Goal: Task Accomplishment & Management: Use online tool/utility

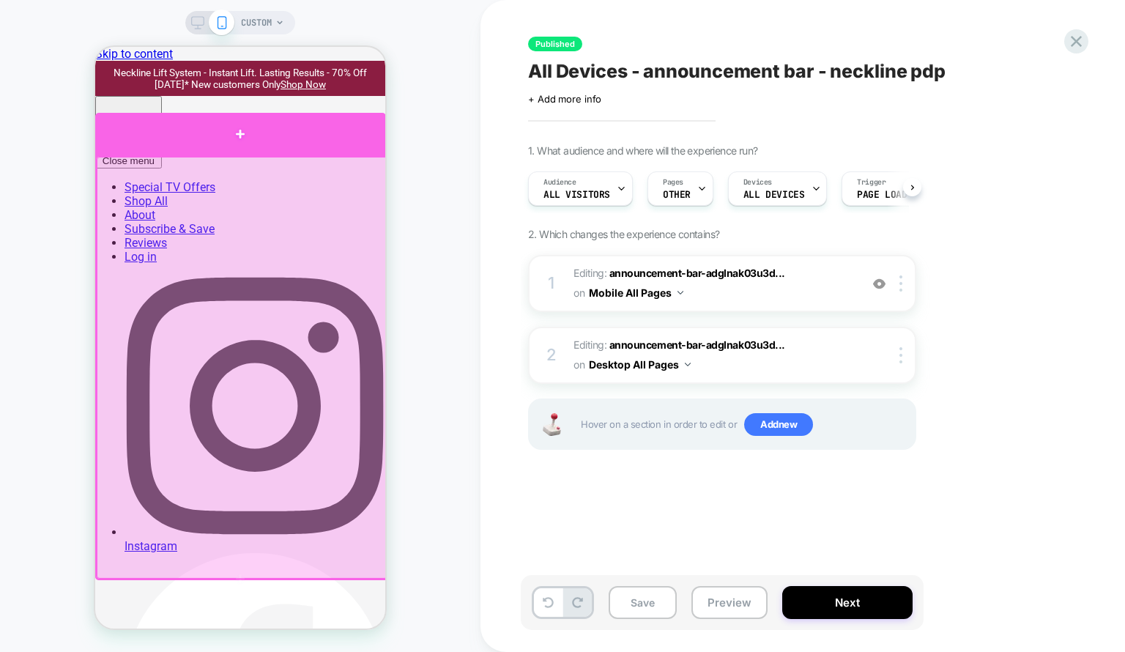
click at [259, 147] on div at bounding box center [240, 134] width 291 height 42
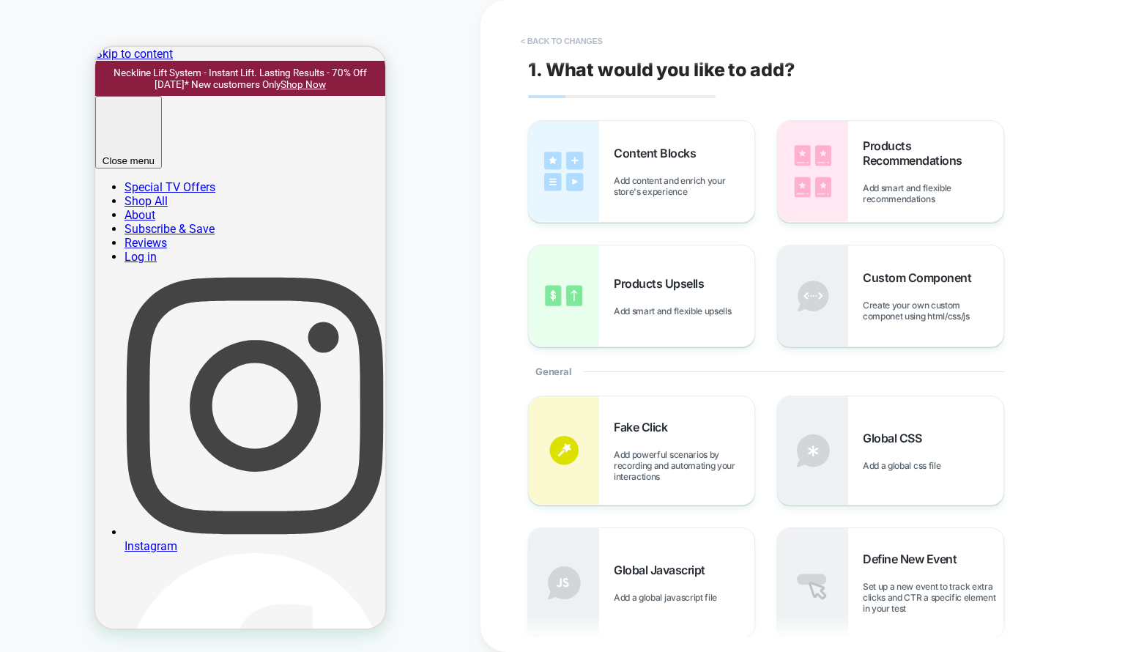
click at [542, 36] on button "< Back to changes" at bounding box center [561, 40] width 97 height 23
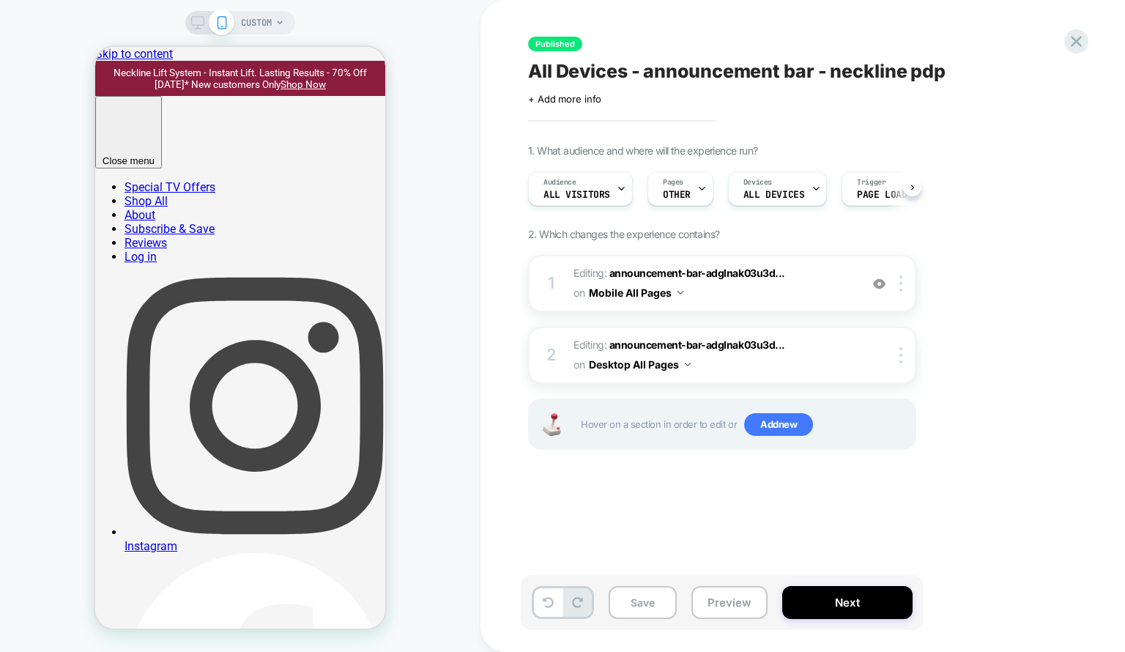
click at [190, 33] on div "CUSTOM" at bounding box center [240, 326] width 480 height 622
click at [193, 28] on icon at bounding box center [197, 22] width 13 height 13
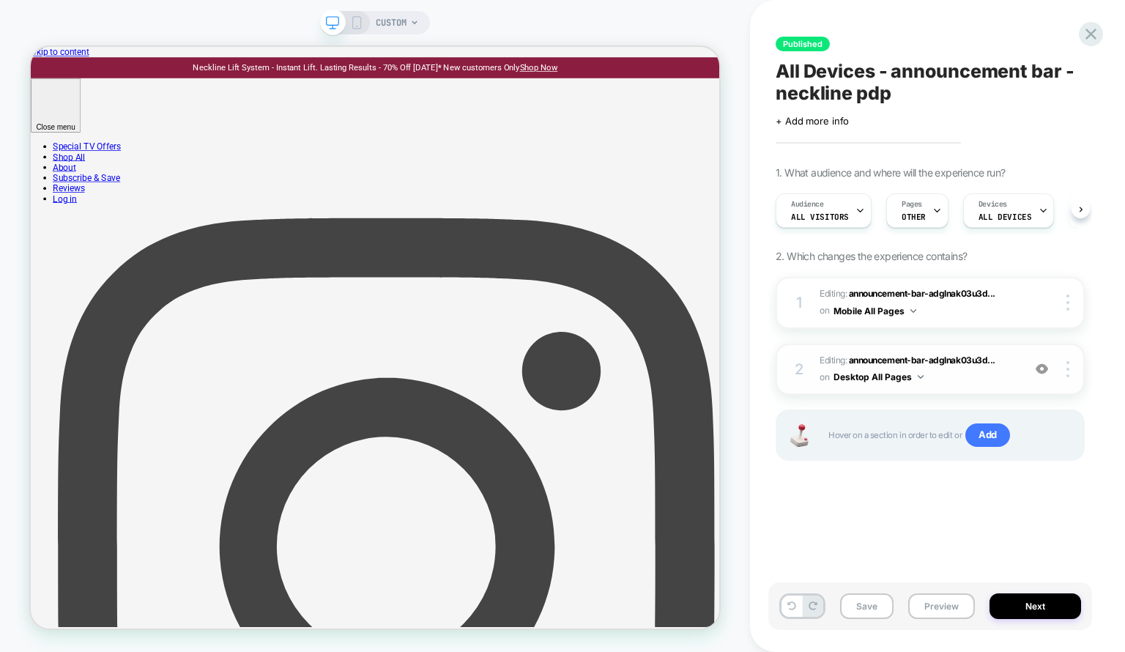
click at [987, 389] on div "2 Editing : announcement-bar-adglnak03u3d... announcement-bar-adglnak03u3d0qzdd…" at bounding box center [929, 369] width 309 height 52
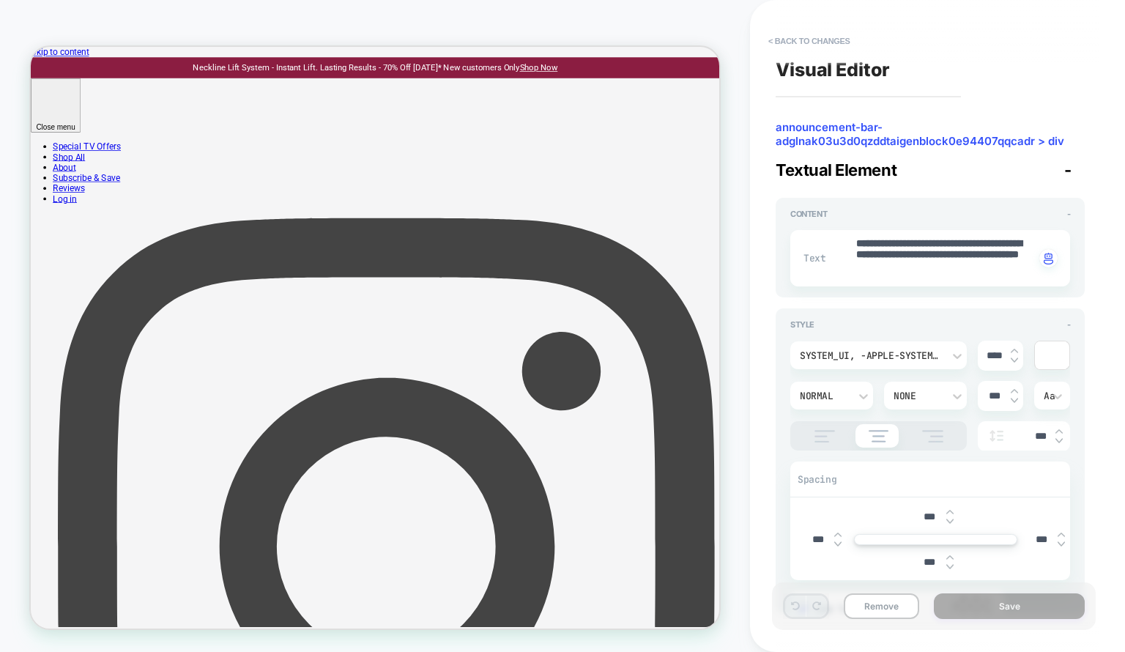
type textarea "*"
click at [807, 31] on button "< Back to changes" at bounding box center [809, 40] width 97 height 23
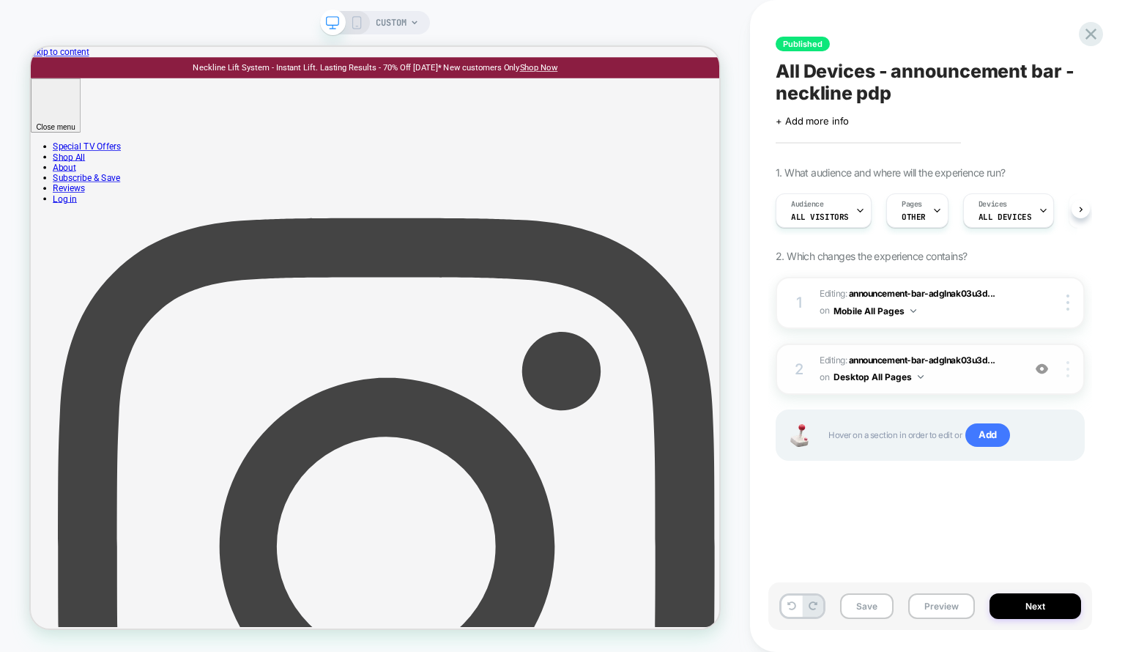
click at [1067, 368] on img at bounding box center [1067, 369] width 3 height 16
click at [994, 413] on div "Delete" at bounding box center [980, 410] width 130 height 40
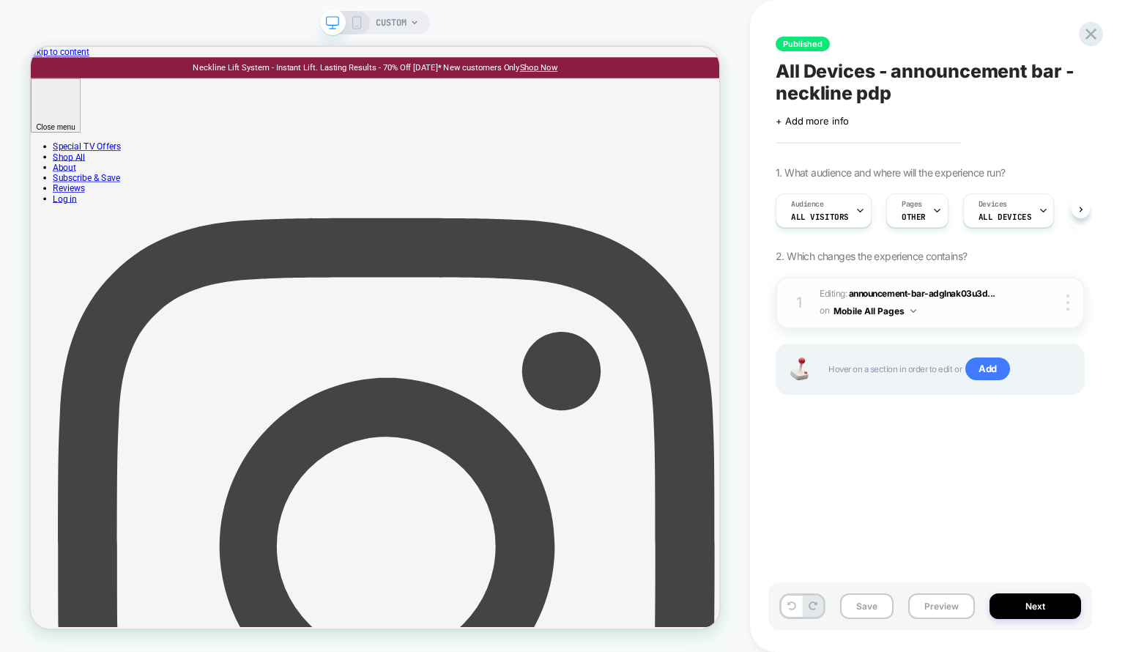
click at [1065, 310] on div "1 Editing : announcement-bar-adglnak03u3d... announcement-bar-adglnak03u3d0qzdd…" at bounding box center [929, 303] width 309 height 52
click at [1066, 305] on img at bounding box center [1067, 302] width 3 height 16
click at [1072, 305] on div at bounding box center [1070, 302] width 28 height 16
click at [1021, 300] on div "Delete" at bounding box center [980, 303] width 130 height 40
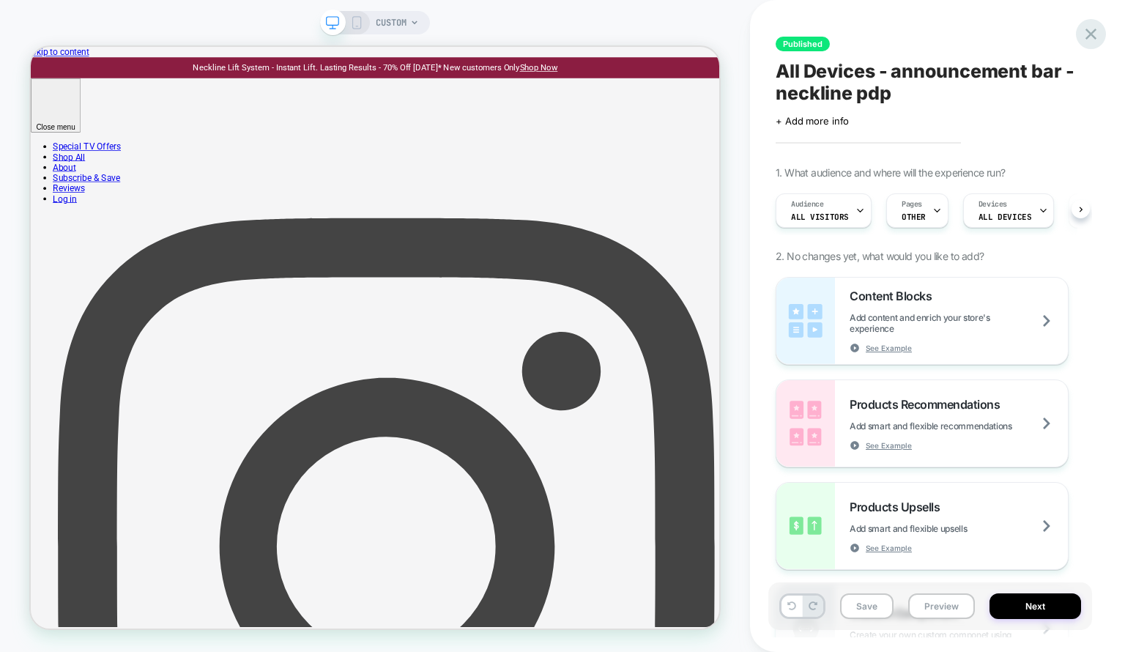
click at [1087, 42] on icon at bounding box center [1091, 34] width 20 height 20
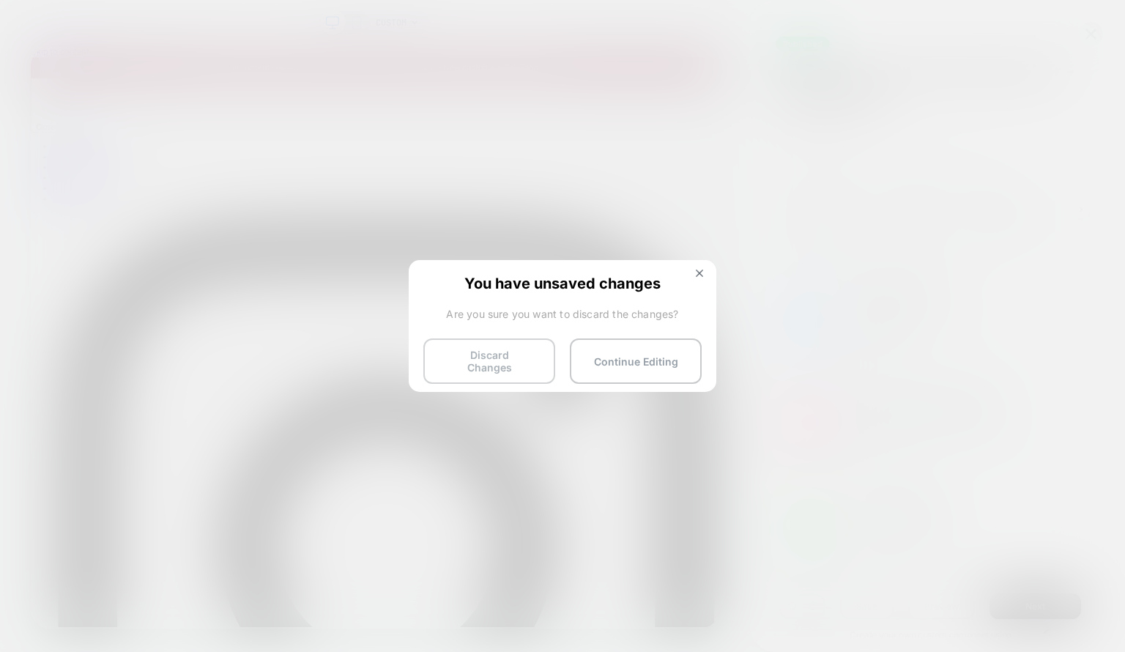
click at [465, 356] on button "Discard Changes" at bounding box center [489, 360] width 132 height 45
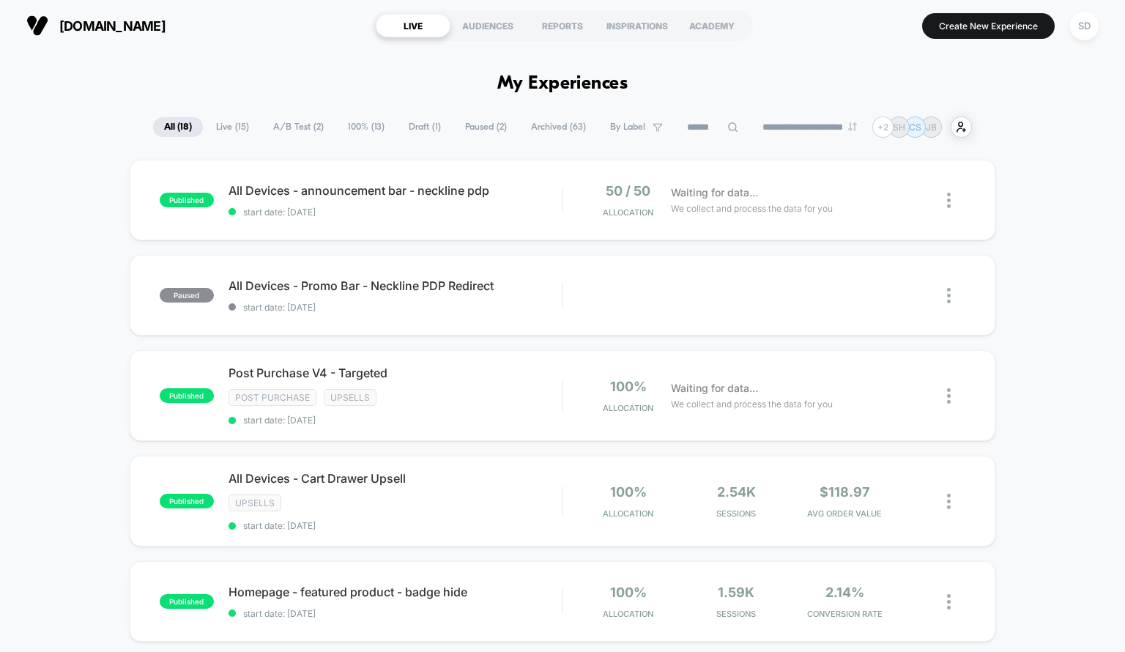
click at [403, 119] on span "Draft ( 1 )" at bounding box center [425, 127] width 54 height 20
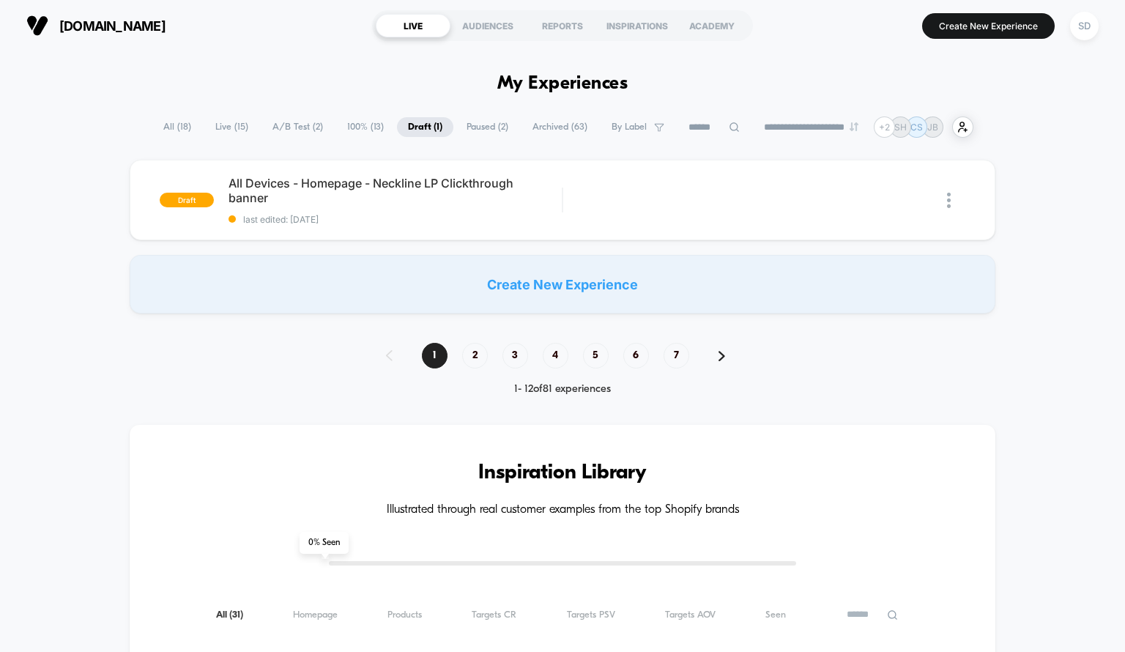
click at [181, 124] on span "All ( 18 )" at bounding box center [177, 127] width 50 height 20
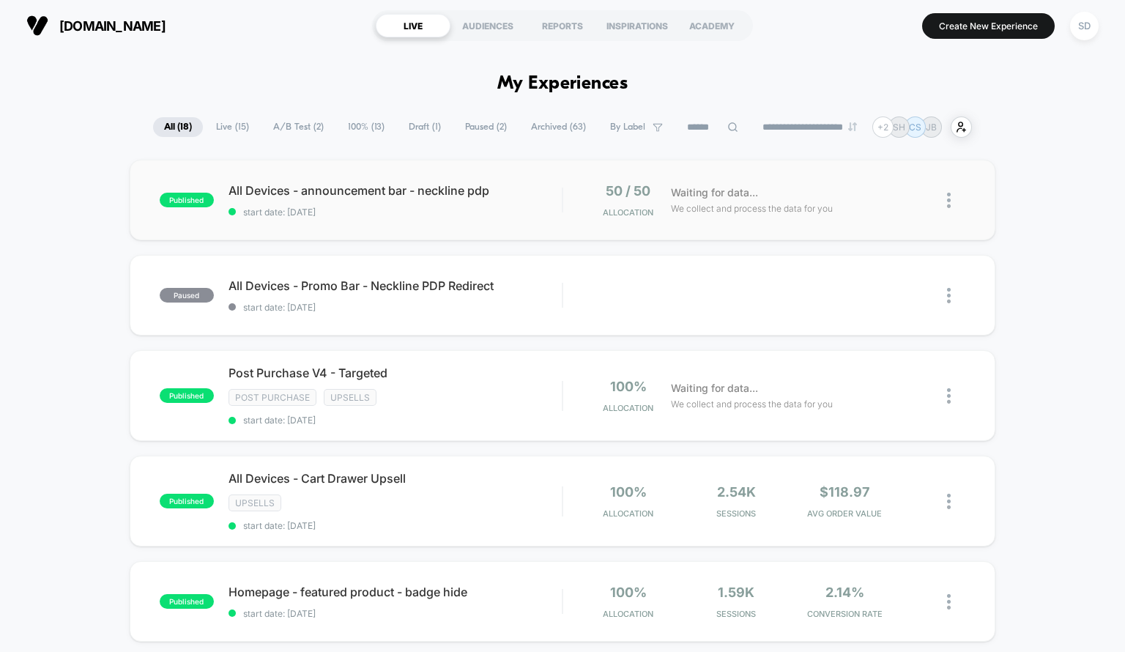
click at [578, 220] on div "published All Devices - announcement bar - neckline pdp start date: [DATE] 50 /…" at bounding box center [563, 200] width 866 height 81
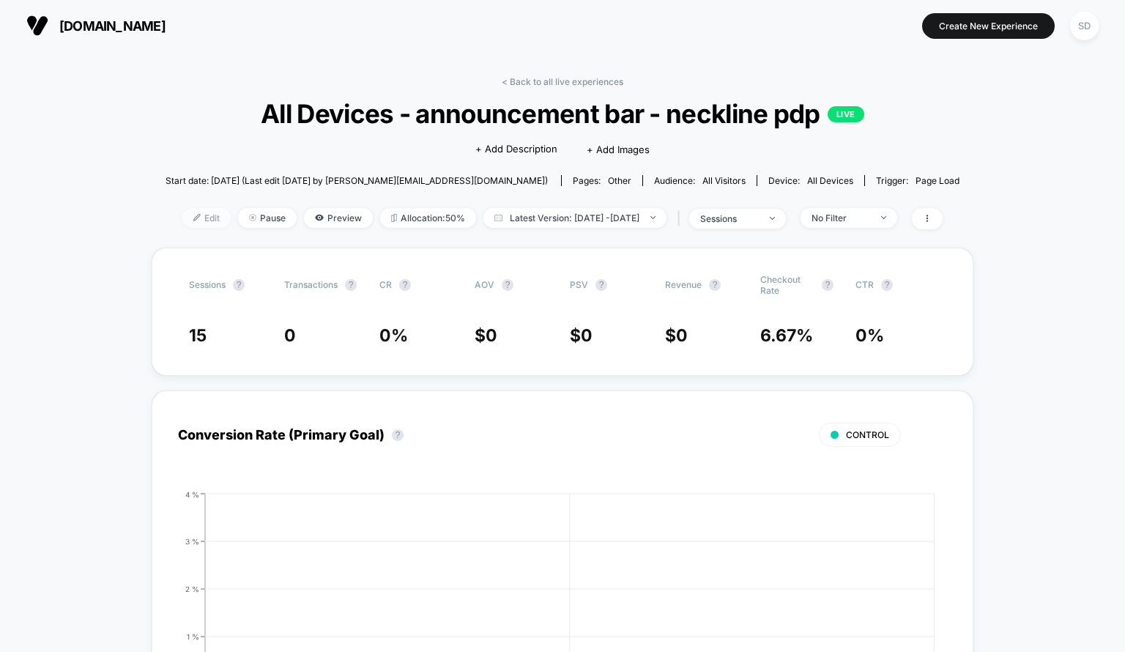
click at [182, 226] on span "Edit" at bounding box center [206, 218] width 48 height 20
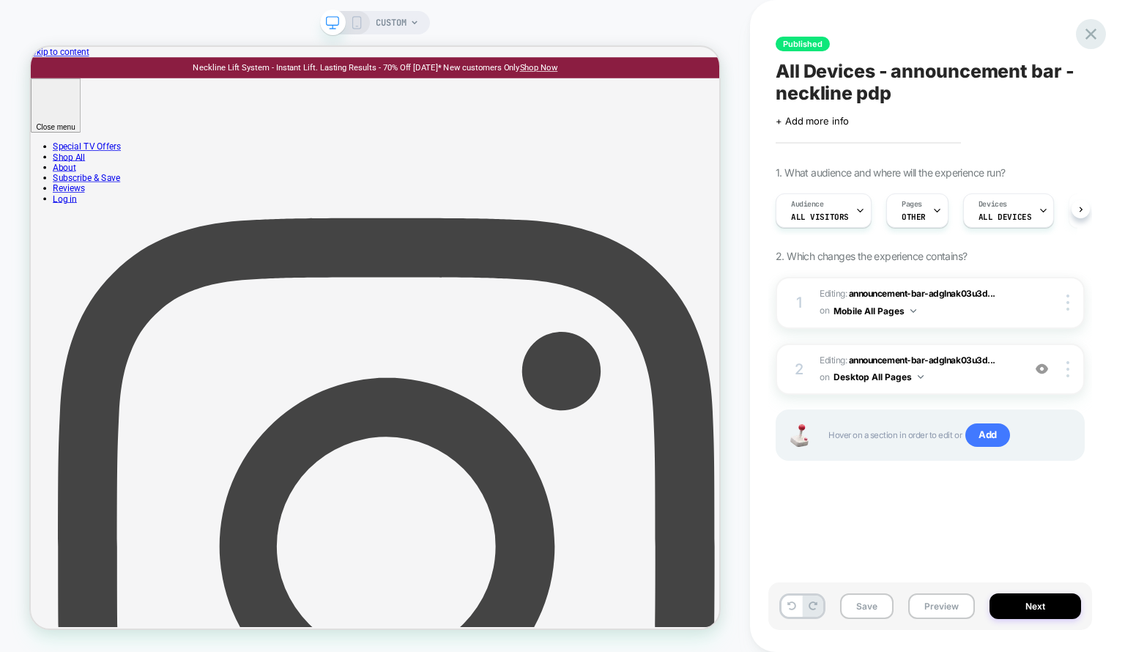
click at [1091, 24] on icon at bounding box center [1091, 34] width 20 height 20
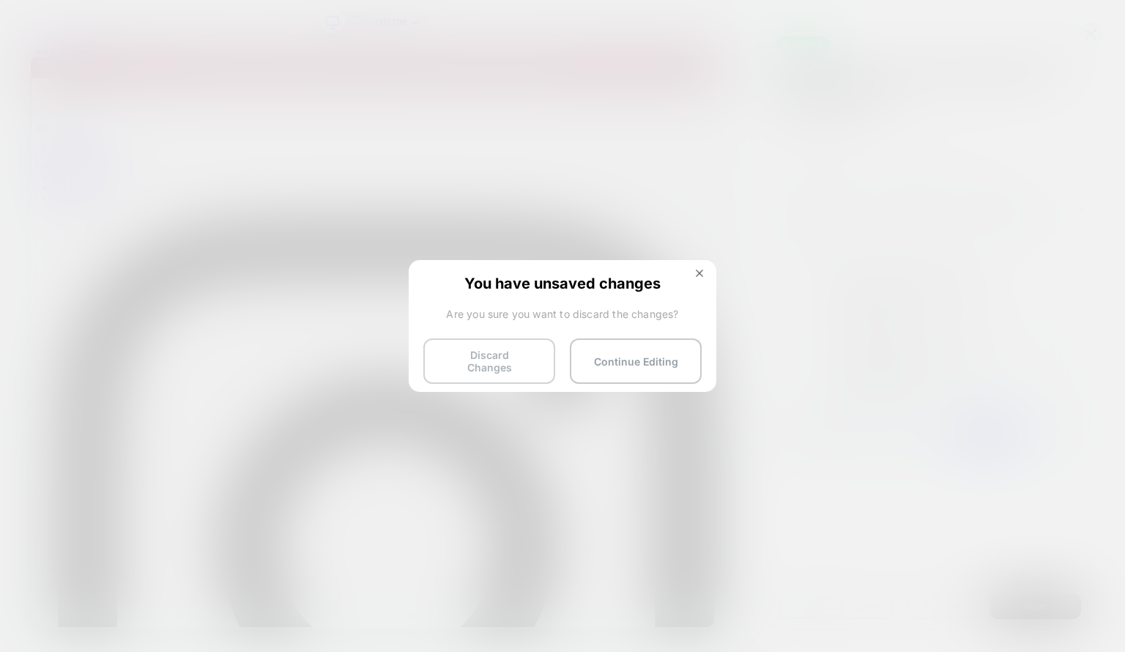
click at [463, 357] on button "Discard Changes" at bounding box center [489, 360] width 132 height 45
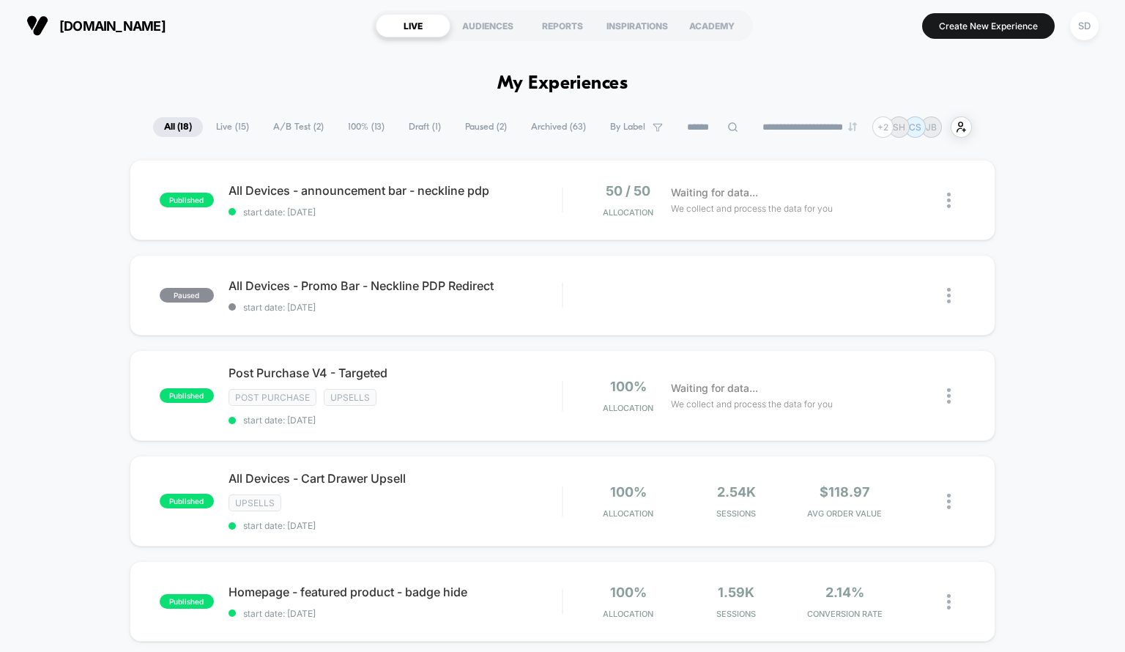
click at [403, 128] on span "Draft ( 1 )" at bounding box center [425, 127] width 54 height 20
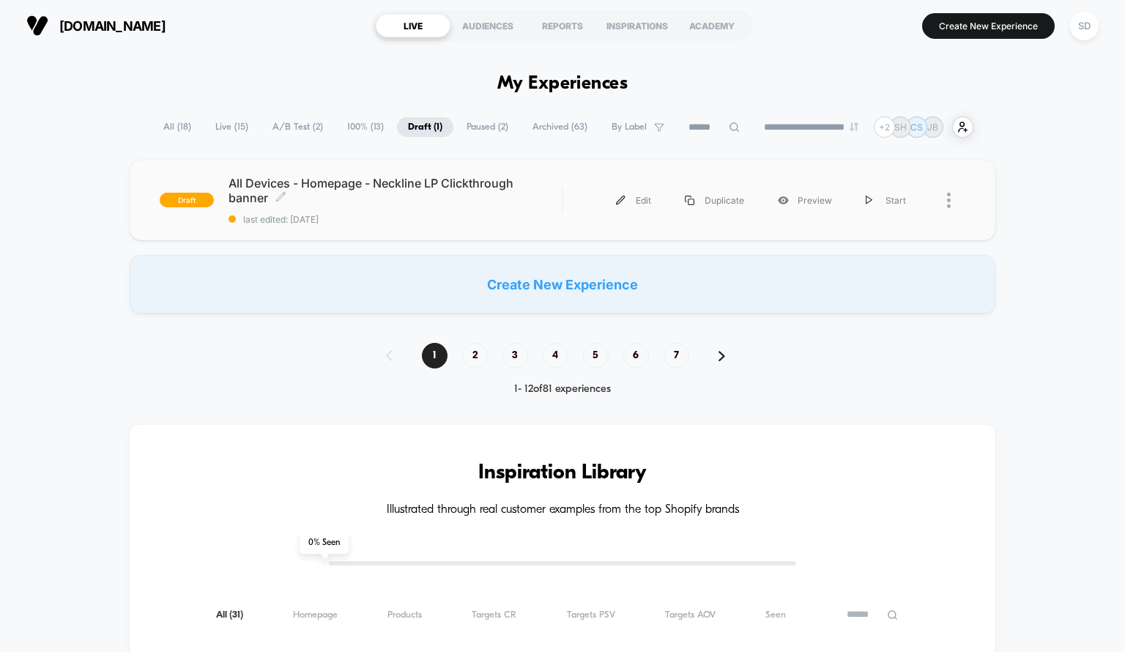
click at [493, 214] on span "last edited: [DATE]" at bounding box center [395, 219] width 334 height 11
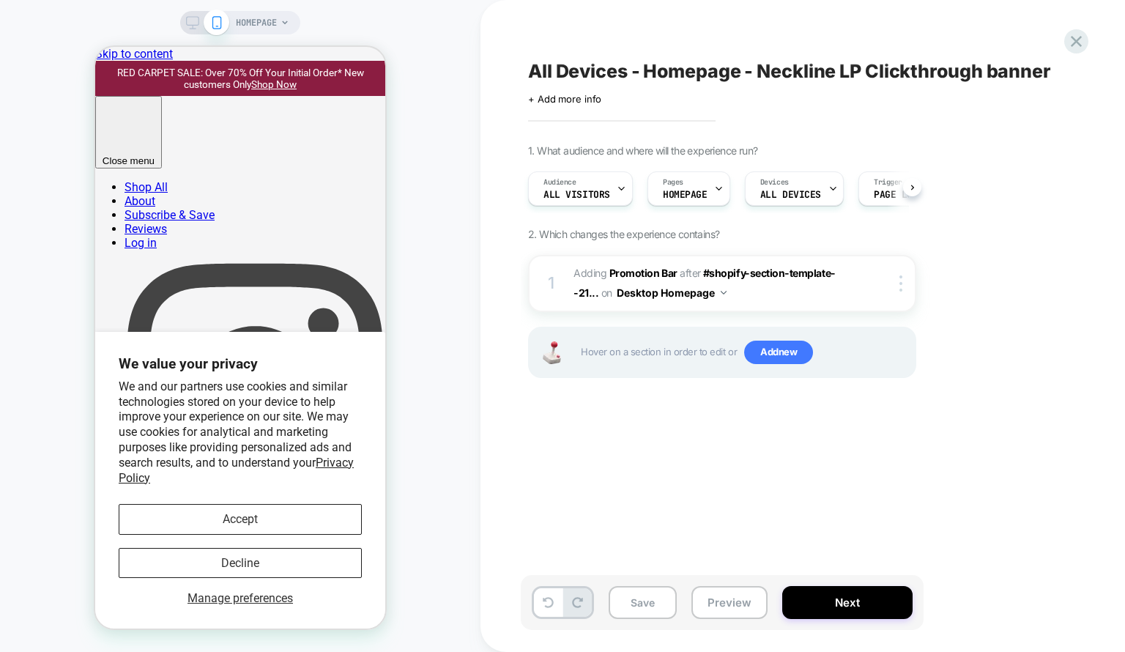
click at [187, 24] on rect at bounding box center [193, 21] width 12 height 8
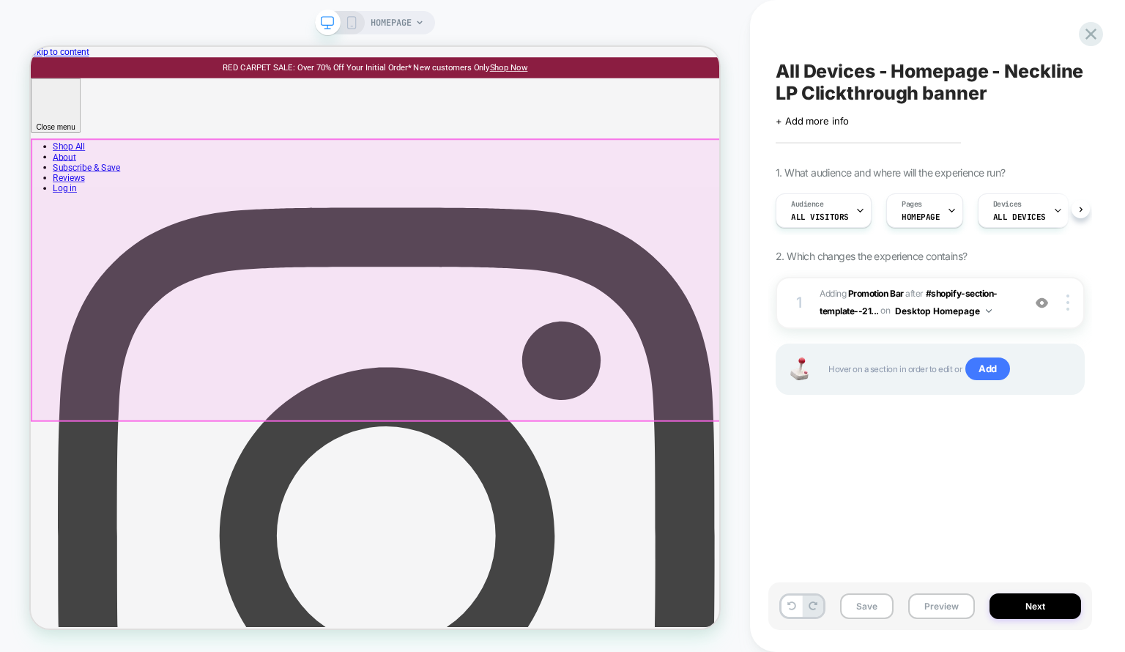
drag, startPoint x: 717, startPoint y: 556, endPoint x: 655, endPoint y: 445, distance: 127.1
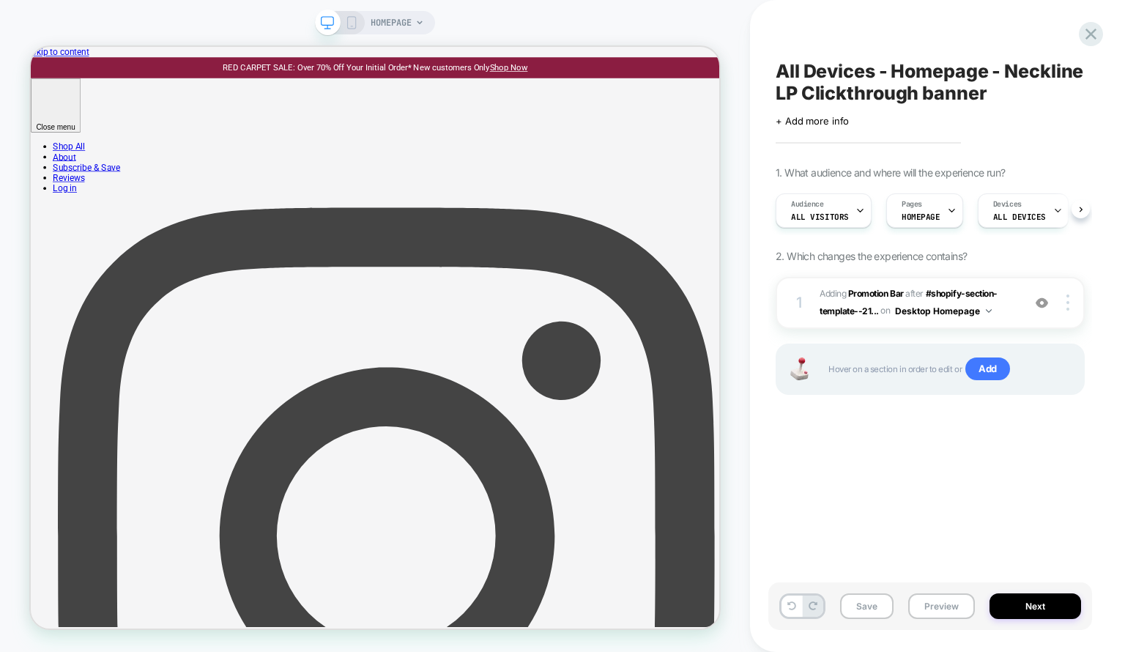
click at [817, 438] on div "All Devices - Homepage - Neckline LP Clickthrough banner Click to edit experien…" at bounding box center [930, 326] width 324 height 622
click at [906, 463] on div "All Devices - Homepage - Neckline LP Clickthrough banner Click to edit experien…" at bounding box center [930, 326] width 324 height 622
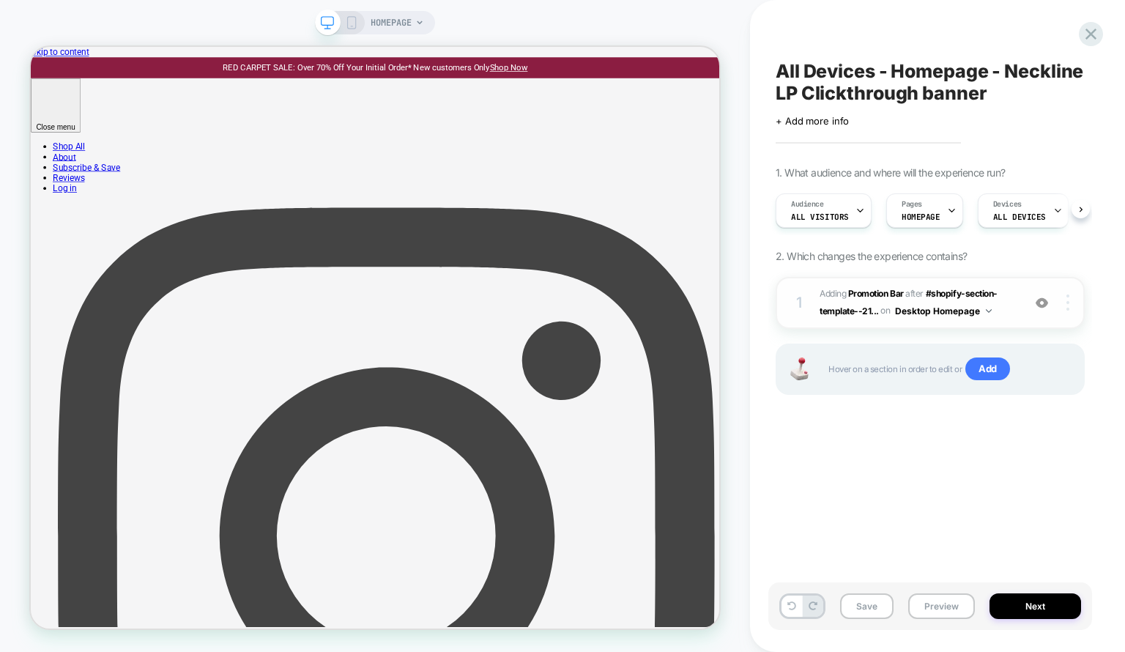
click at [1063, 301] on div at bounding box center [1070, 302] width 28 height 16
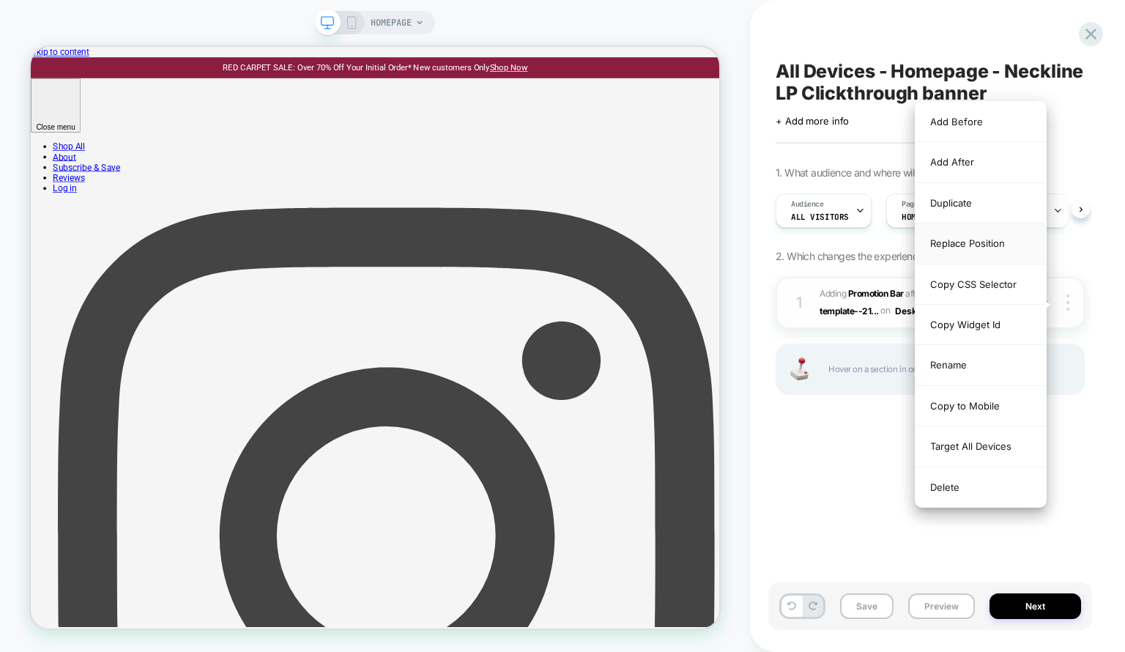
click at [972, 245] on div "Replace Position" at bounding box center [980, 243] width 130 height 40
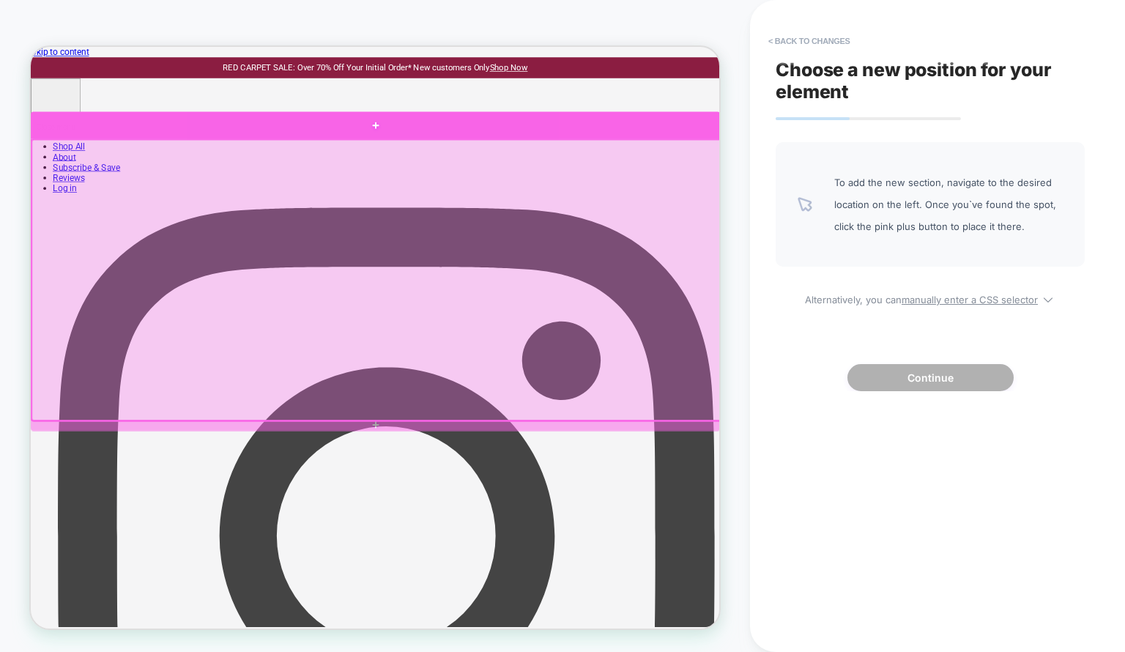
click at [678, 141] on div at bounding box center [490, 151] width 919 height 36
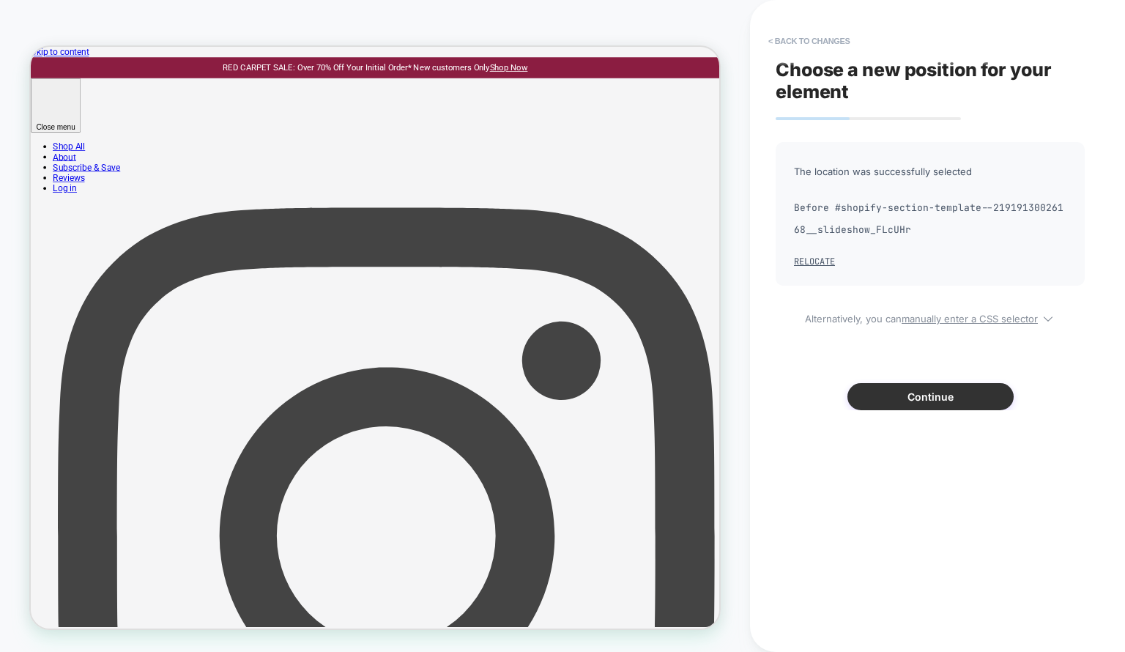
click at [905, 390] on button "Continue" at bounding box center [930, 396] width 166 height 27
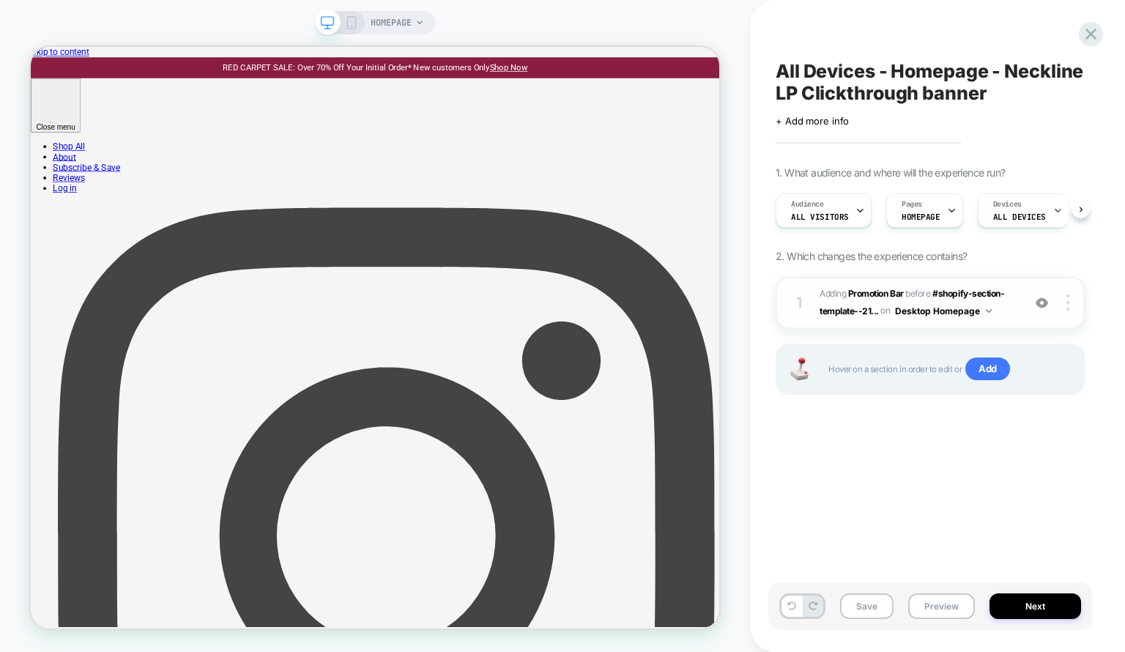
click at [1065, 294] on div at bounding box center [1070, 302] width 28 height 16
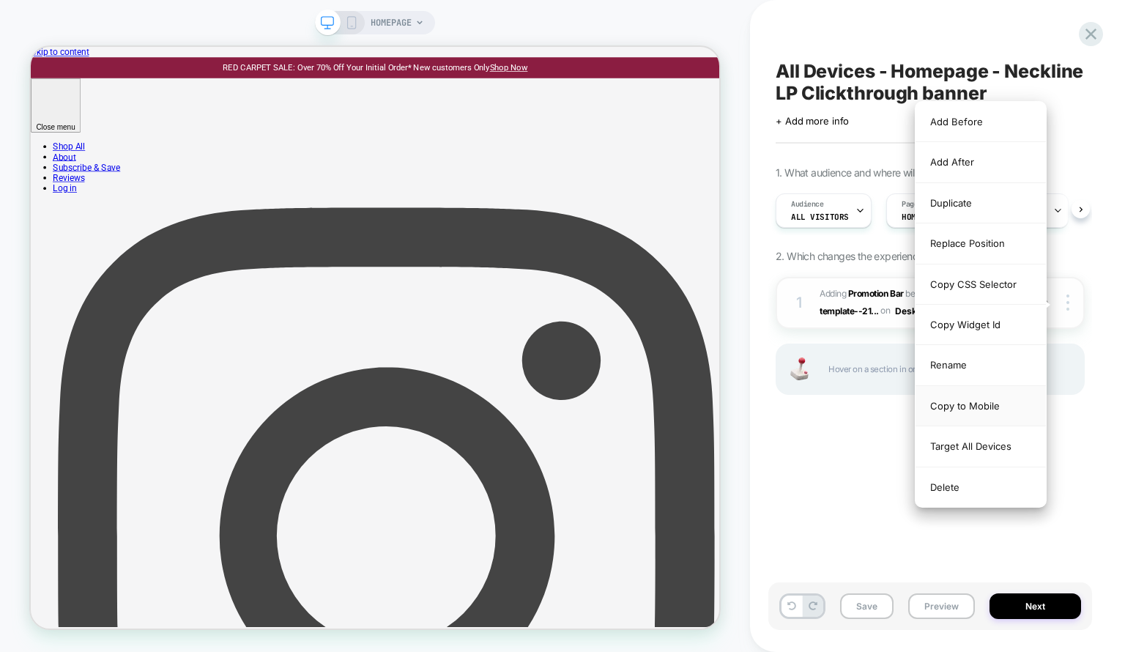
click at [969, 399] on div "Copy to Mobile" at bounding box center [980, 406] width 130 height 40
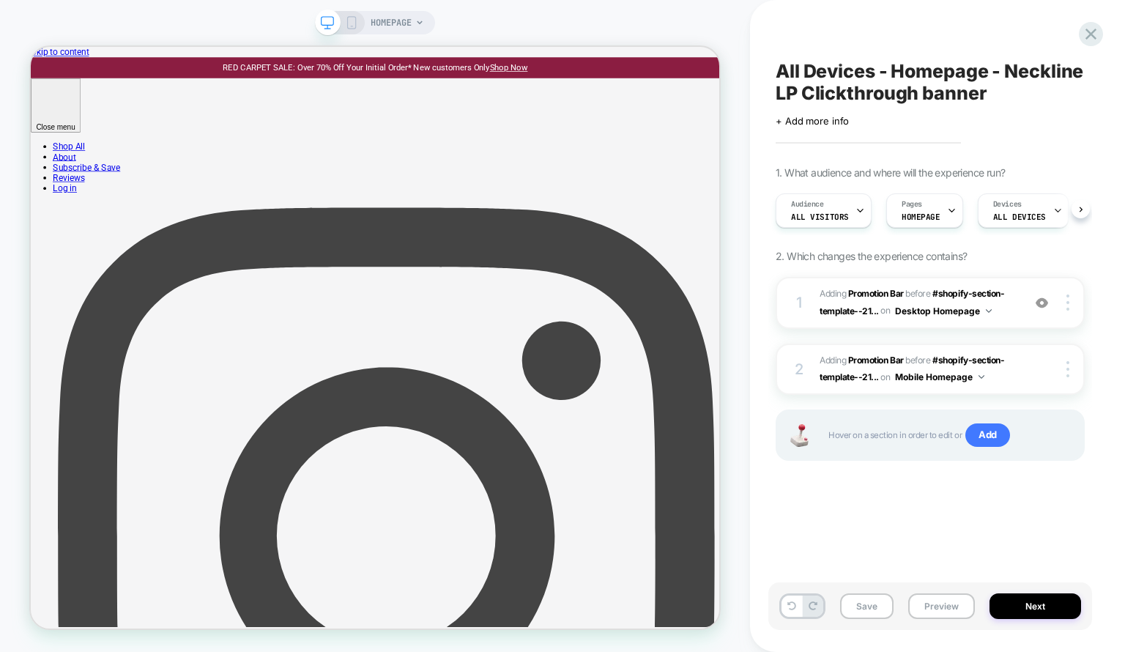
click at [348, 21] on icon at bounding box center [351, 22] width 13 height 13
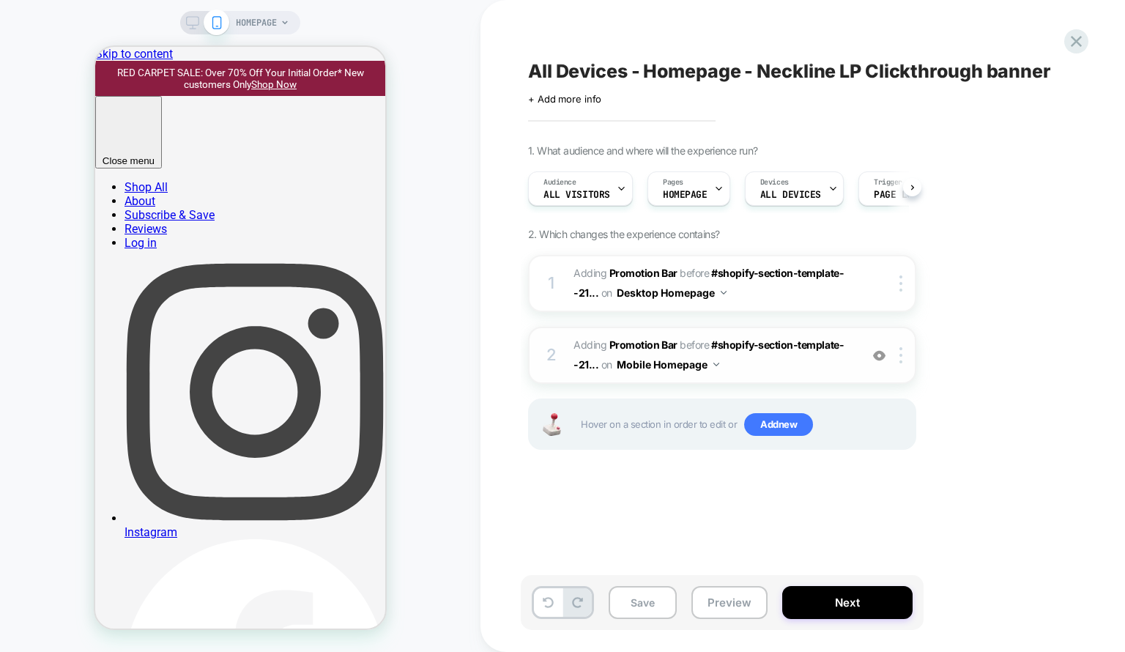
click at [804, 367] on span "#_loomi_addon_1759266636500 Adding Promotion Bar BEFORE #shopify-section-templa…" at bounding box center [712, 355] width 279 height 40
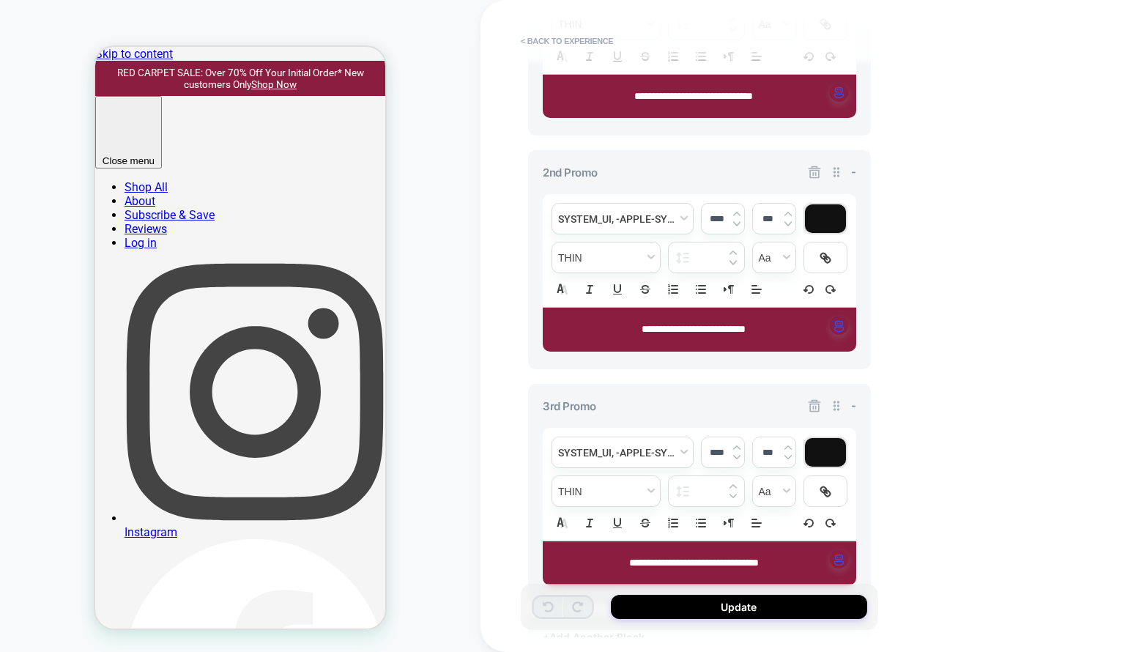
scroll to position [673, 0]
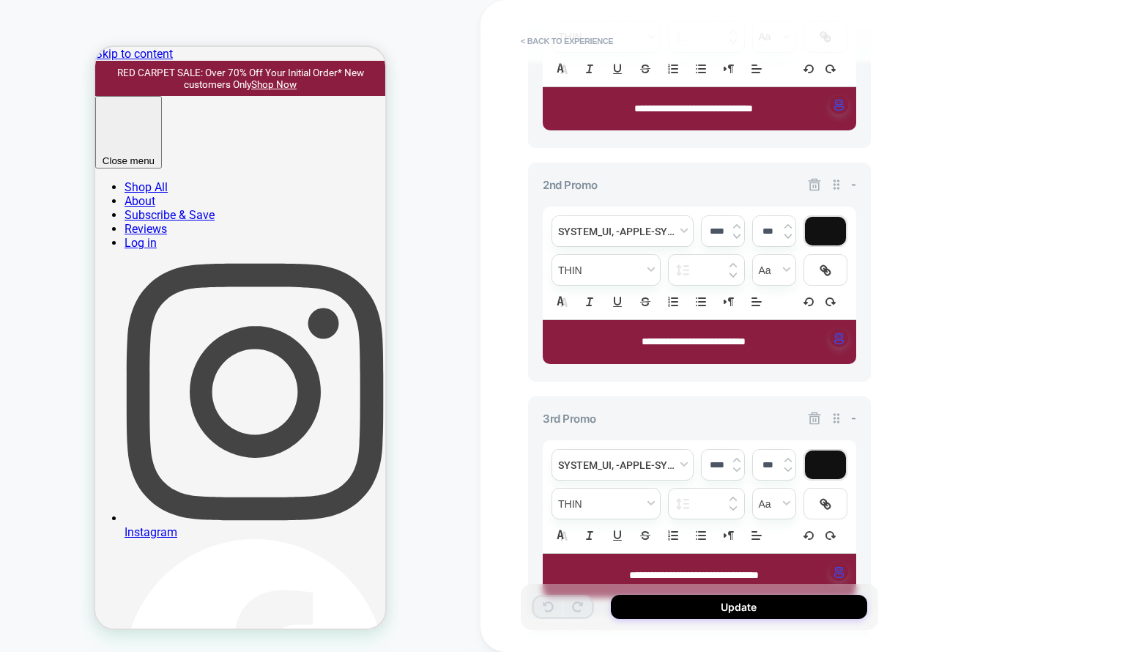
click at [809, 406] on div "**********" at bounding box center [699, 505] width 343 height 219
click at [813, 412] on icon at bounding box center [814, 418] width 15 height 15
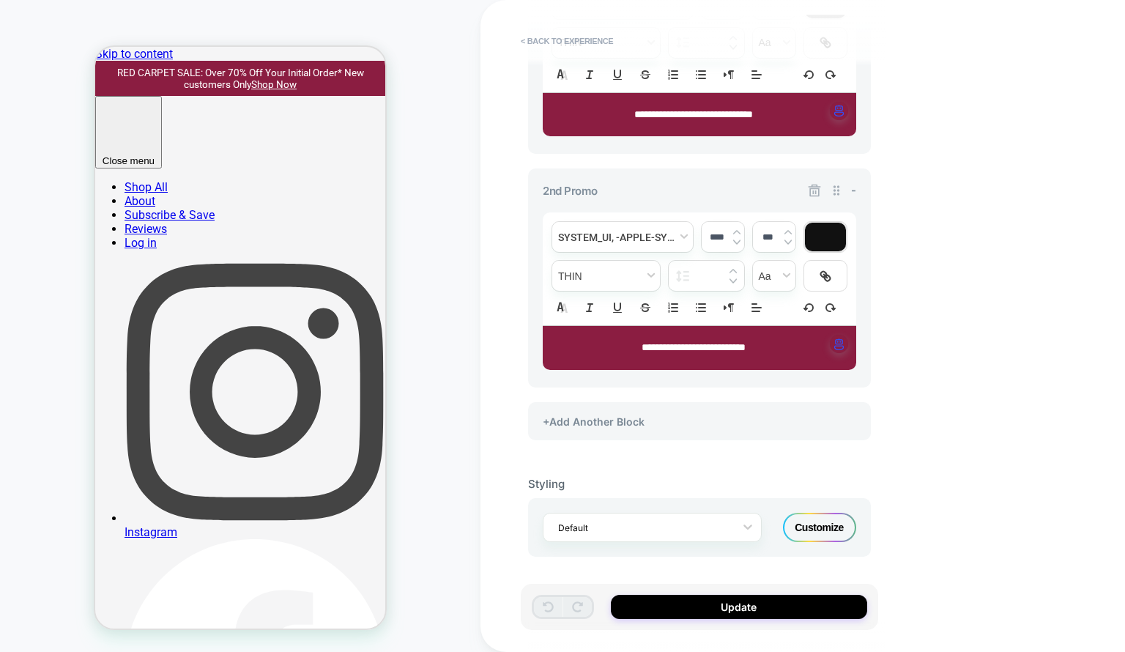
scroll to position [664, 0]
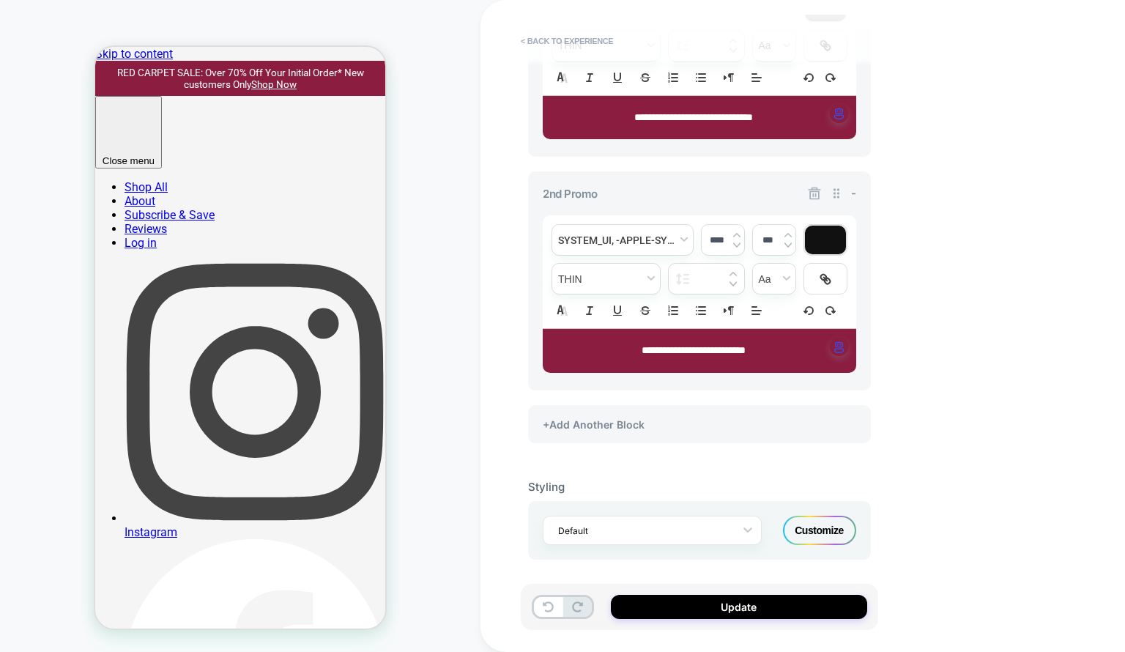
click at [759, 123] on div "**********" at bounding box center [699, 118] width 313 height 44
click at [753, 115] on span "**********" at bounding box center [693, 117] width 119 height 10
click at [753, 122] on p "**********" at bounding box center [693, 118] width 273 height 15
click at [703, 608] on button "Update" at bounding box center [739, 607] width 256 height 24
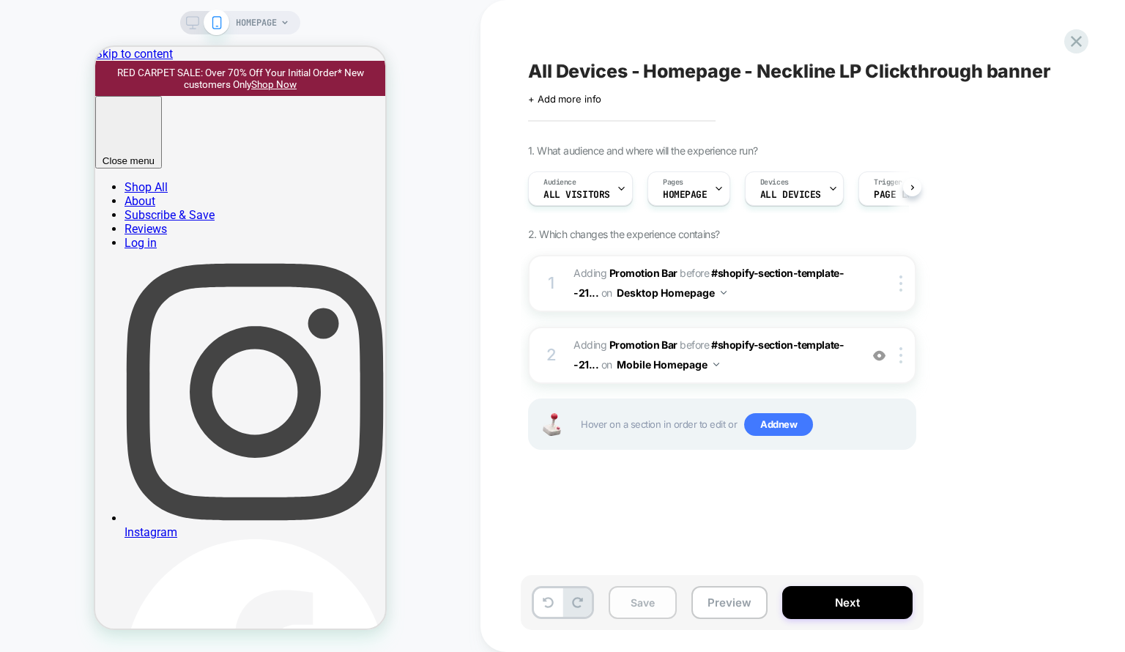
scroll to position [0, 0]
click at [653, 607] on button "Save" at bounding box center [642, 602] width 68 height 33
click at [195, 34] on div "HOMEPAGE" at bounding box center [240, 22] width 120 height 23
click at [193, 25] on rect at bounding box center [193, 21] width 12 height 8
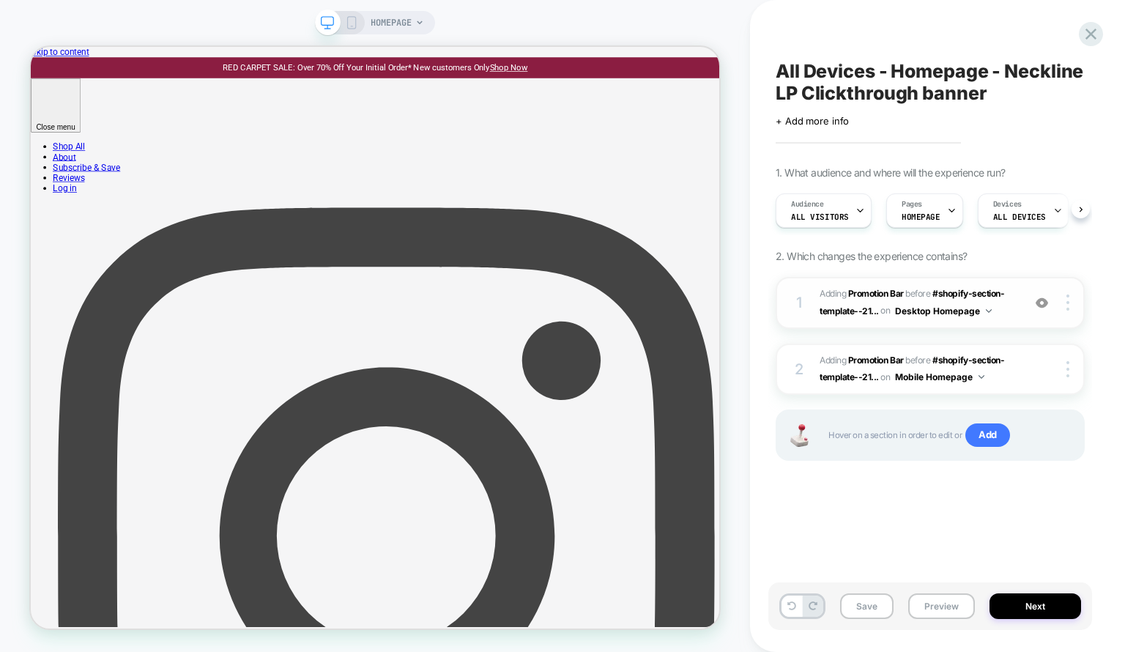
click at [1008, 317] on span "#_loomi_addon_1759262112719 Adding Promotion Bar BEFORE #shopify-section-templa…" at bounding box center [916, 303] width 195 height 34
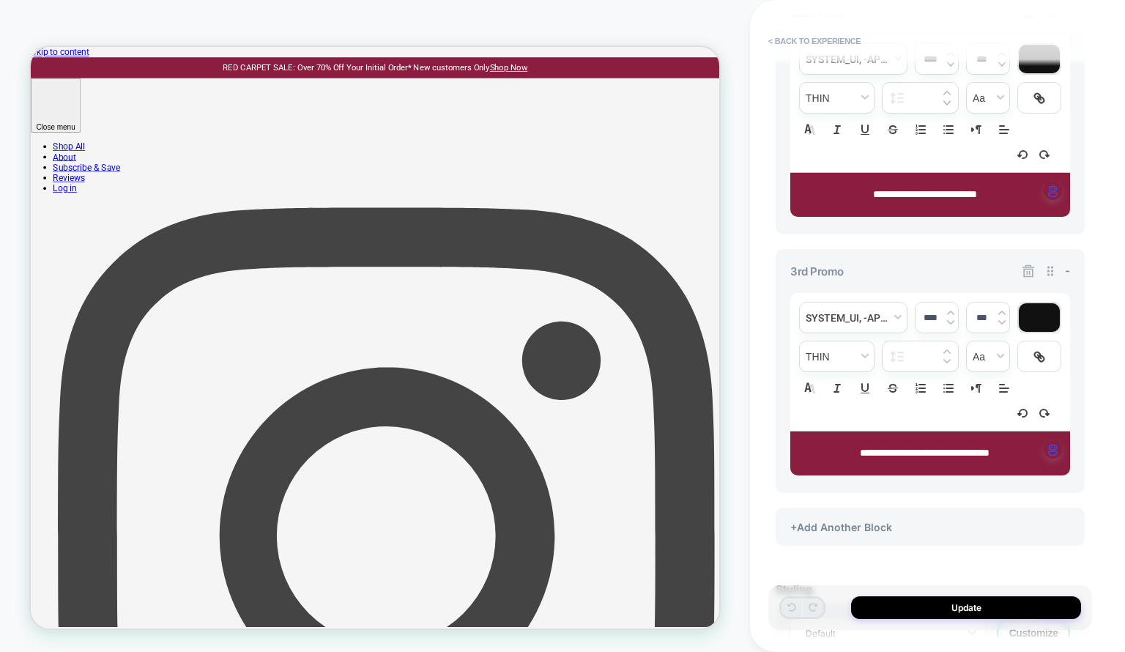
scroll to position [887, 0]
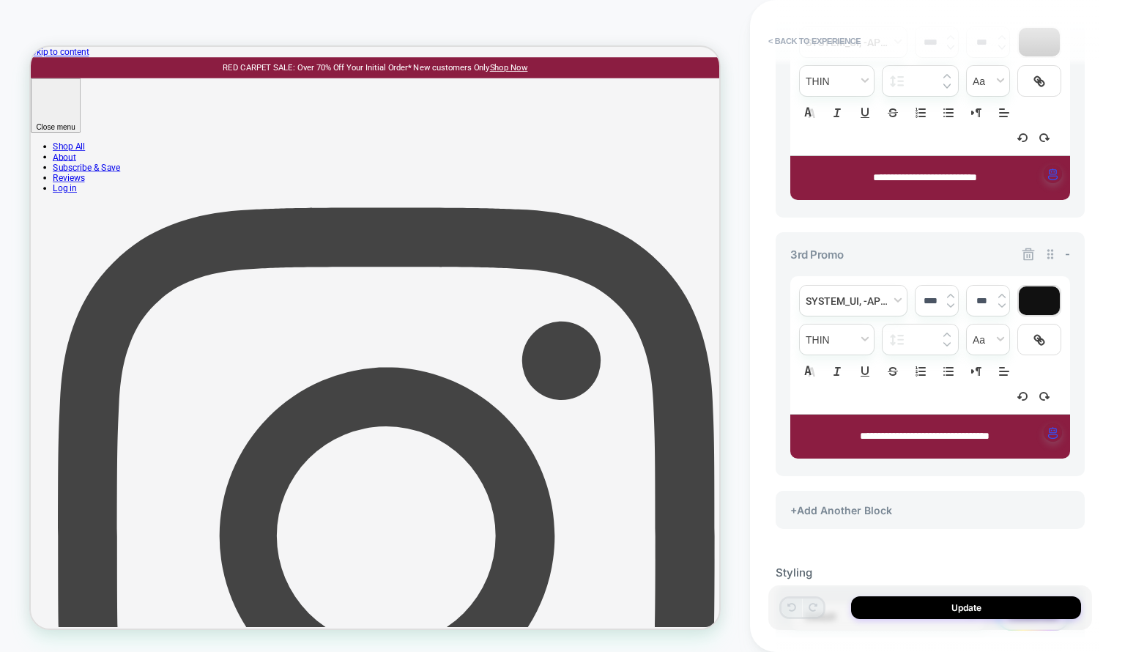
click at [1030, 256] on icon at bounding box center [1028, 254] width 15 height 15
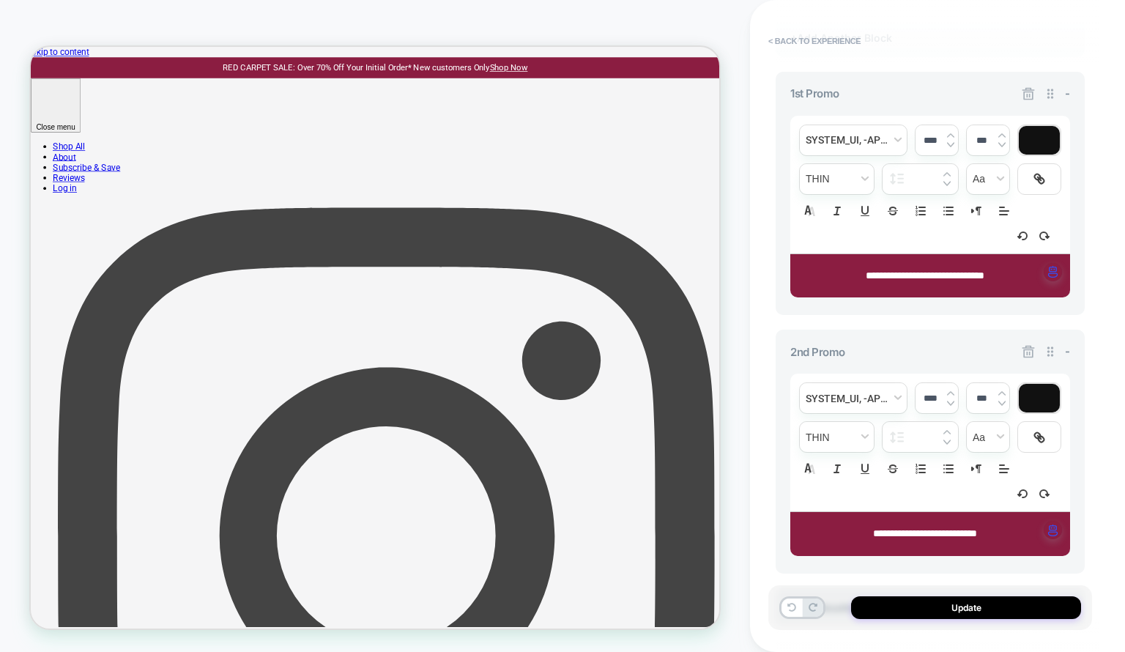
scroll to position [526, 0]
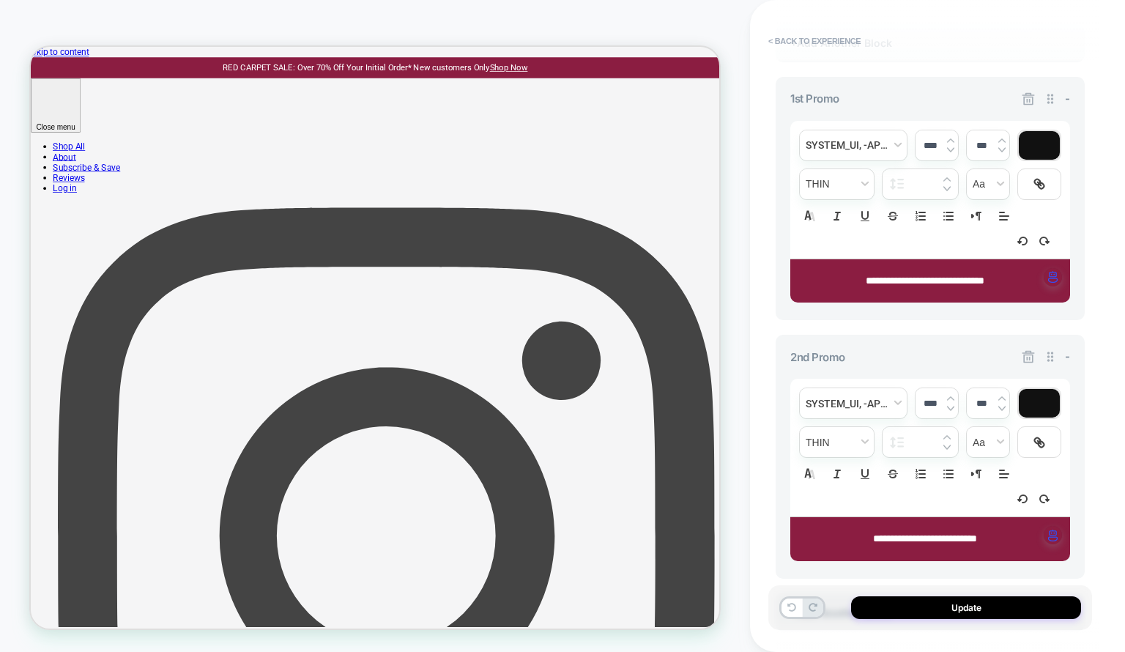
click at [985, 261] on div "**********" at bounding box center [930, 281] width 280 height 44
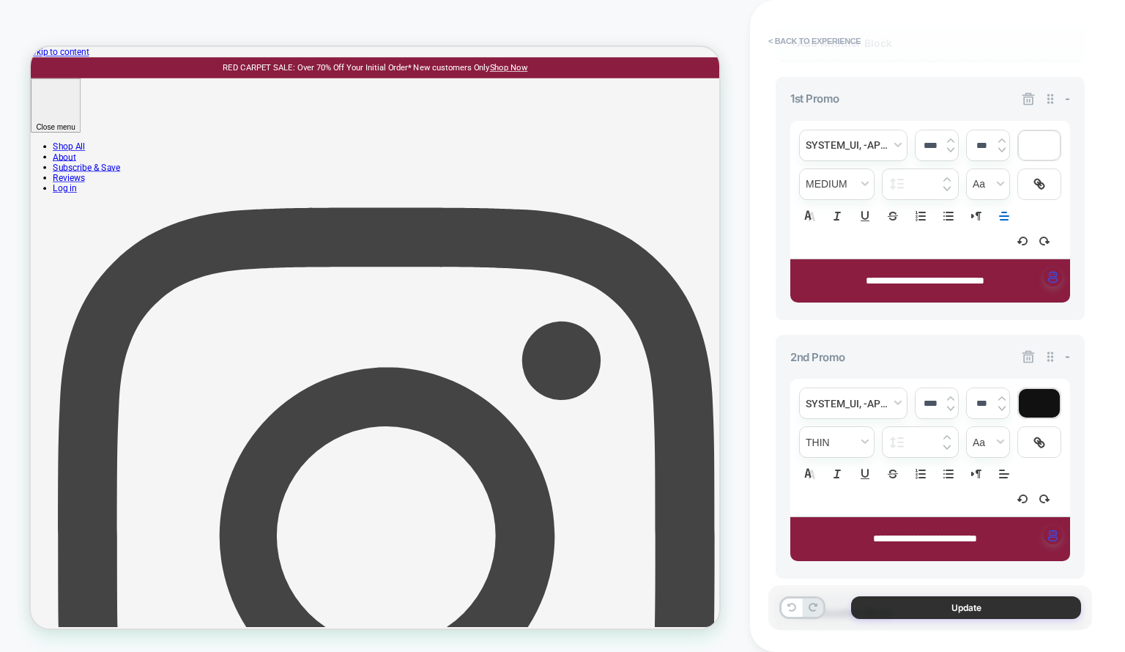
click at [940, 613] on button "Update" at bounding box center [966, 607] width 230 height 23
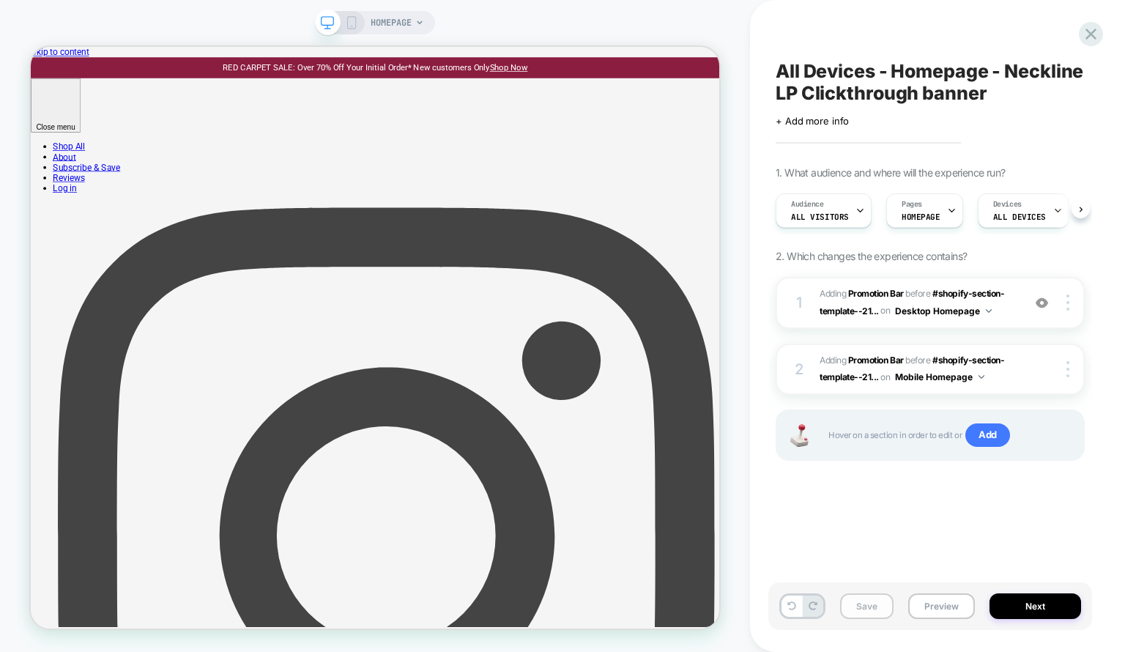
scroll to position [0, 0]
click at [878, 611] on button "Save" at bounding box center [866, 606] width 53 height 26
click at [1022, 316] on div "1 #_loomi_addon_1759262112719 Adding Promotion Bar BEFORE #shopify-section-temp…" at bounding box center [929, 303] width 309 height 52
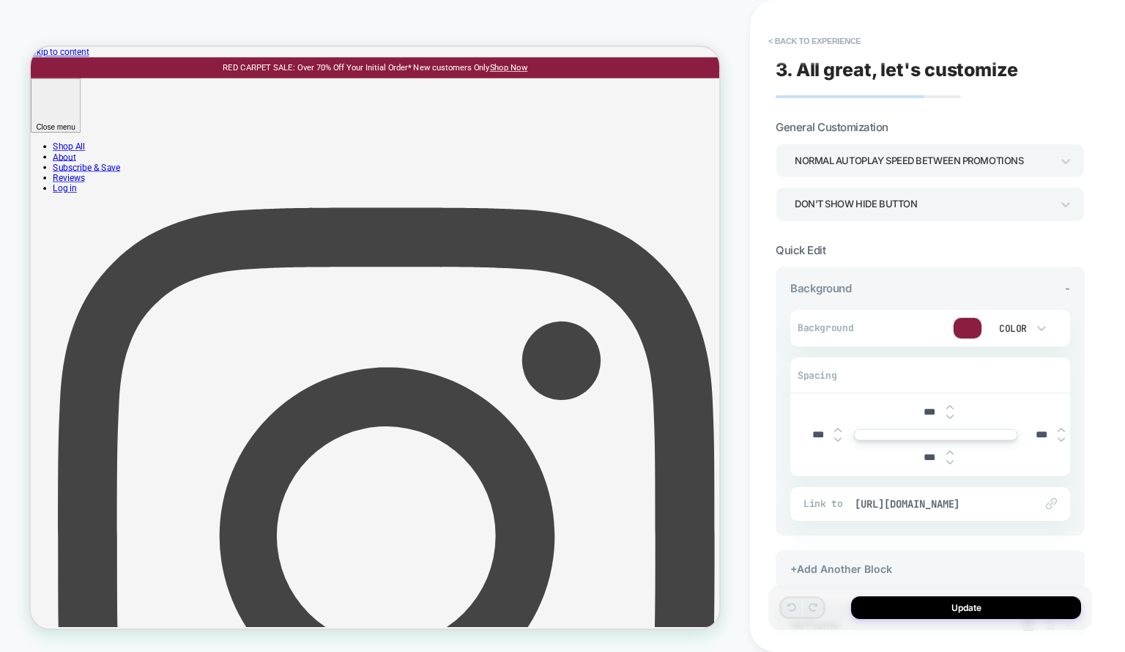
click at [948, 463] on div "***" at bounding box center [935, 457] width 45 height 30
click at [950, 461] on img at bounding box center [949, 462] width 7 height 6
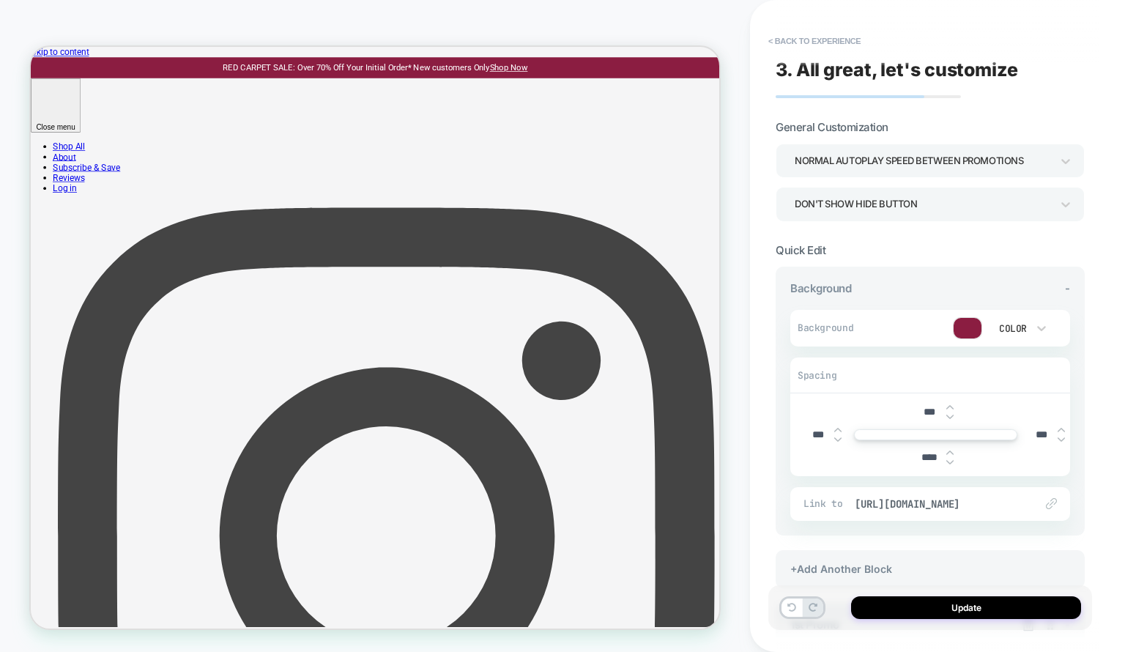
click at [950, 461] on img at bounding box center [949, 462] width 7 height 6
click at [949, 446] on div "****" at bounding box center [935, 457] width 45 height 30
click at [949, 455] on div at bounding box center [949, 457] width 7 height 15
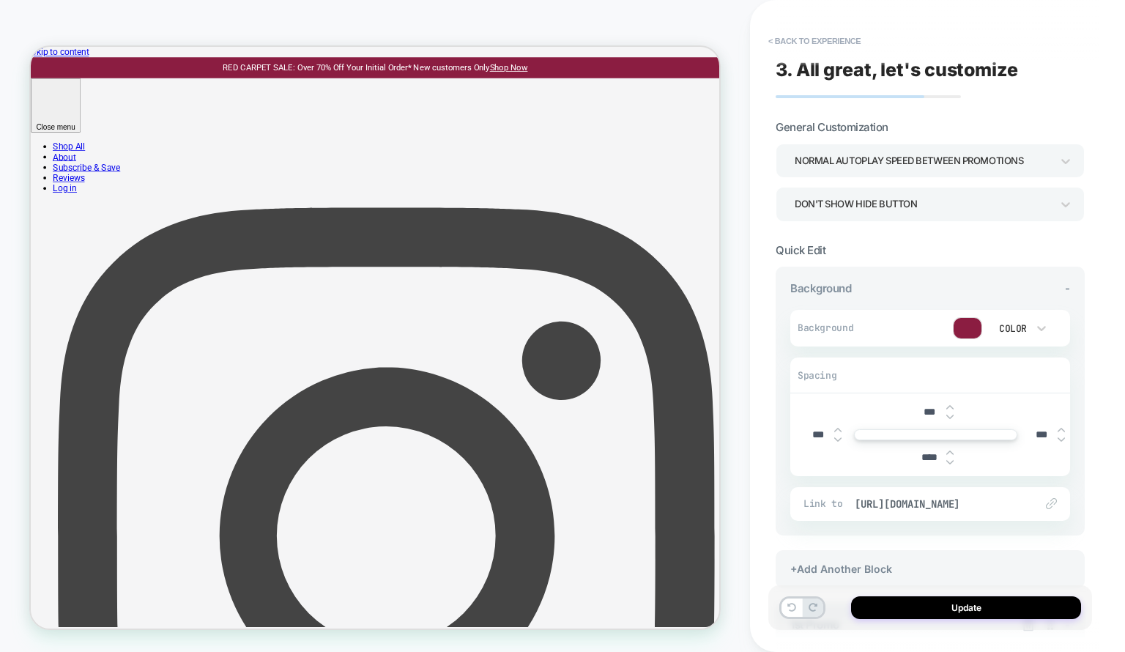
click at [947, 450] on img at bounding box center [949, 453] width 7 height 6
type input "***"
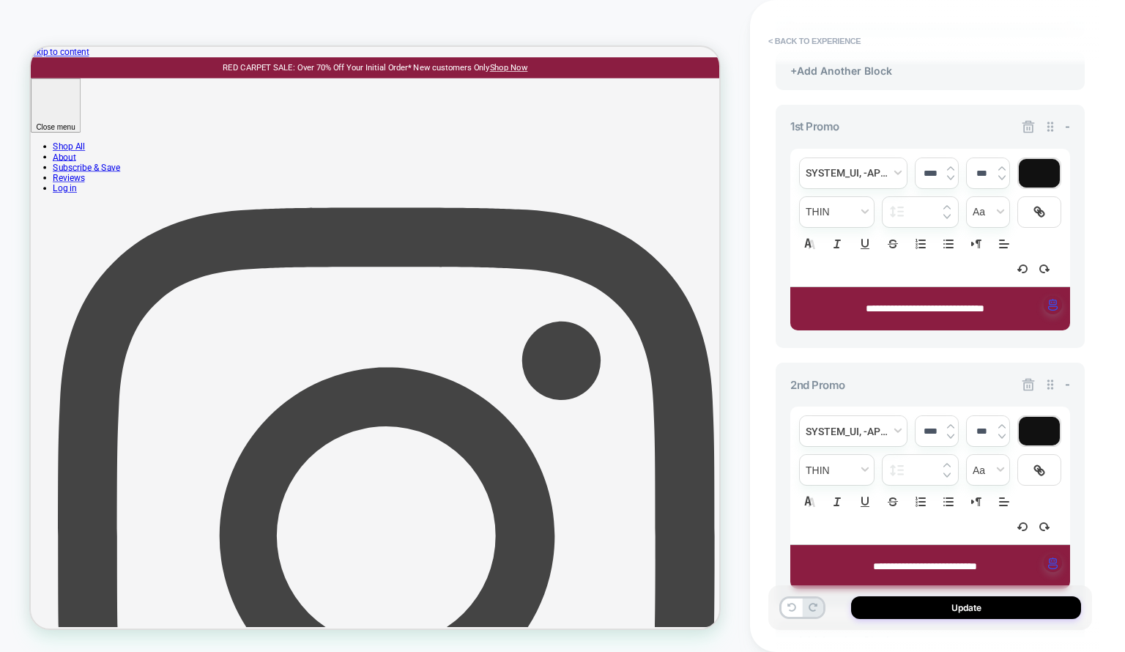
scroll to position [517, 0]
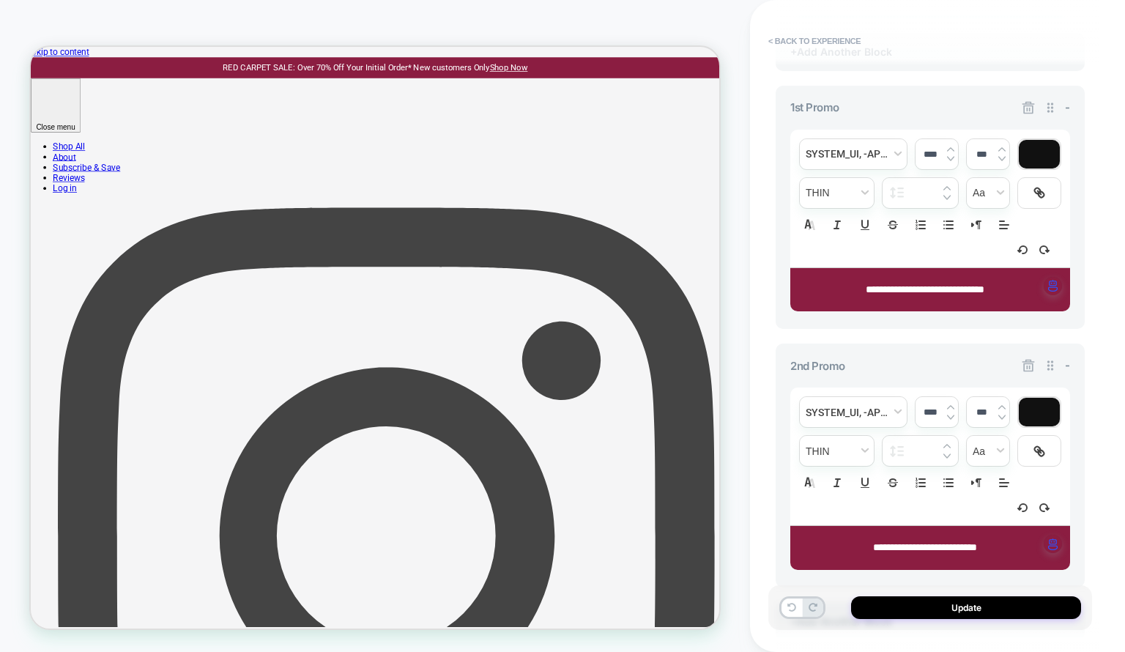
click at [951, 146] on img at bounding box center [950, 149] width 7 height 6
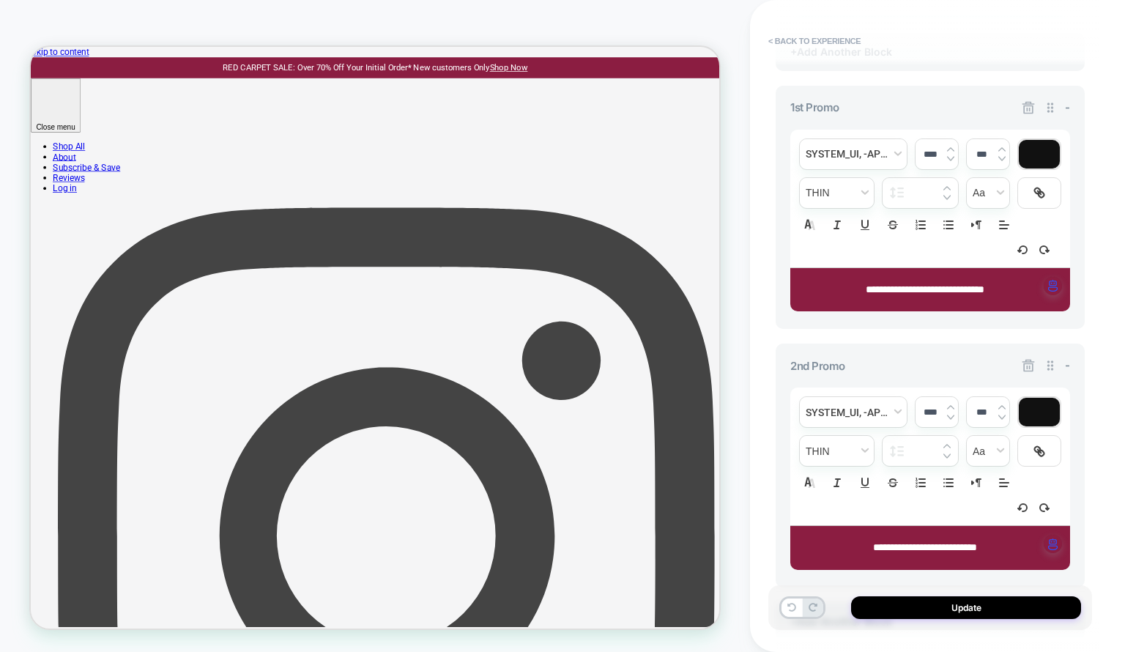
click at [951, 146] on img at bounding box center [950, 149] width 7 height 6
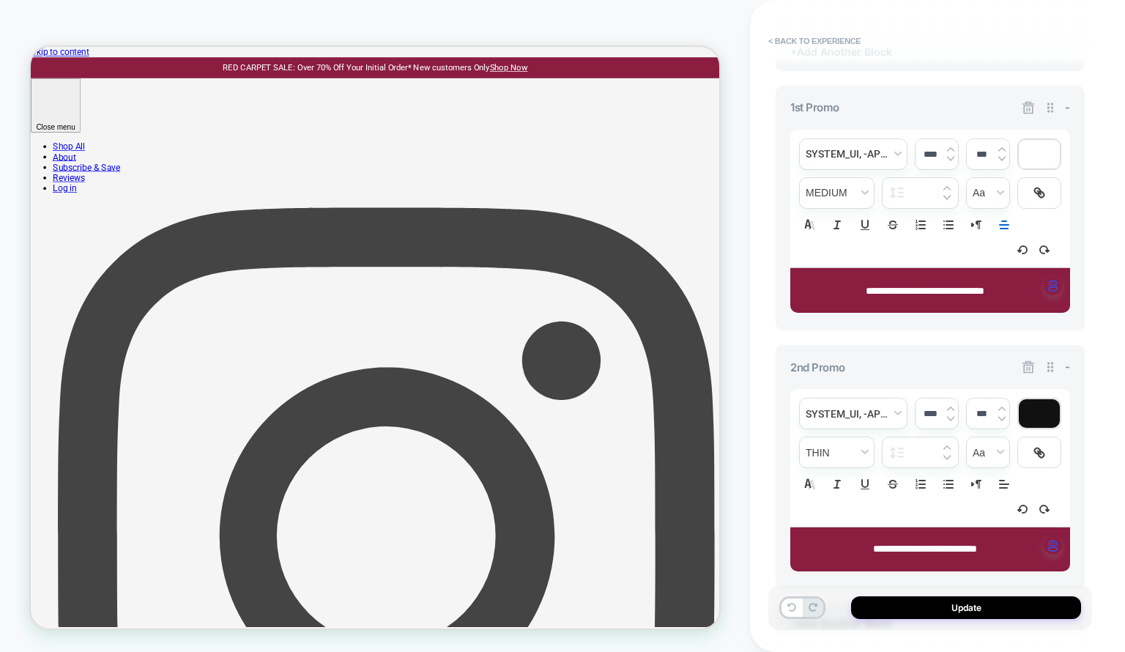
click at [937, 289] on span "**********" at bounding box center [924, 291] width 119 height 10
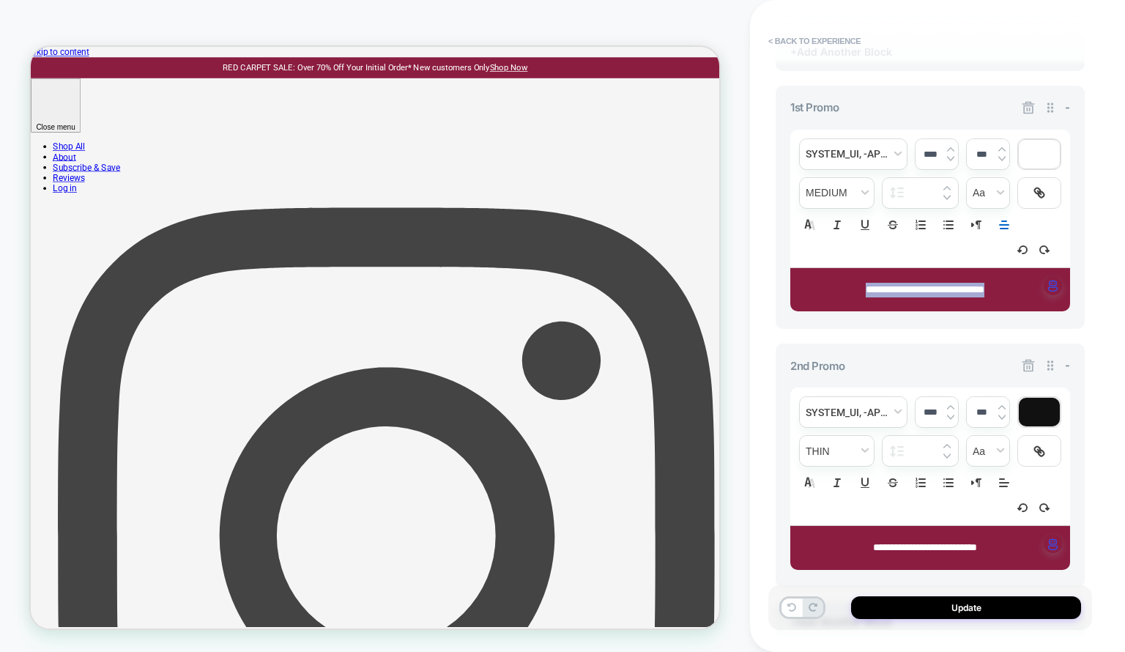
click at [947, 147] on img at bounding box center [950, 149] width 7 height 6
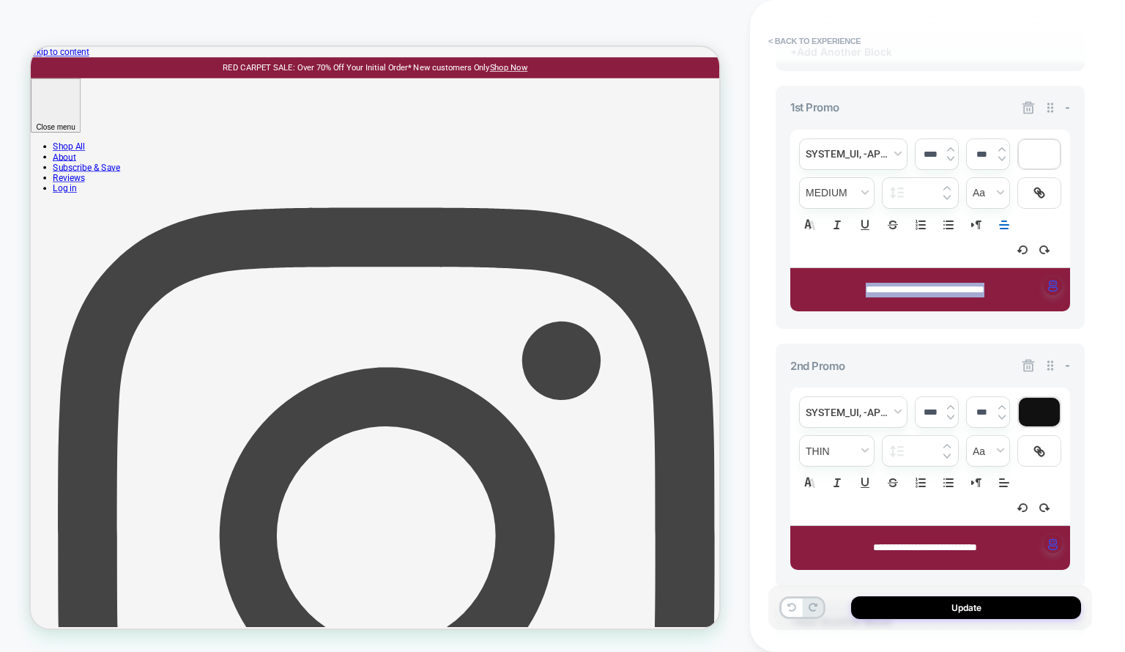
click at [947, 147] on img at bounding box center [950, 149] width 7 height 6
type input "****"
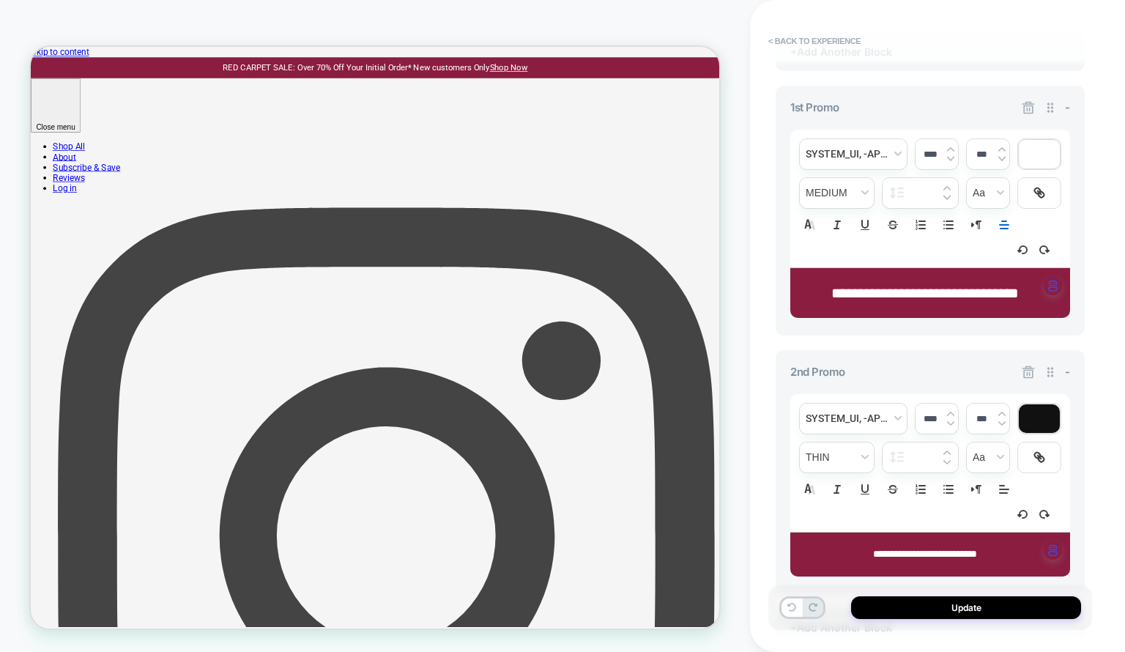
click at [902, 562] on div "**********" at bounding box center [930, 554] width 280 height 44
click at [948, 417] on img at bounding box center [950, 414] width 7 height 6
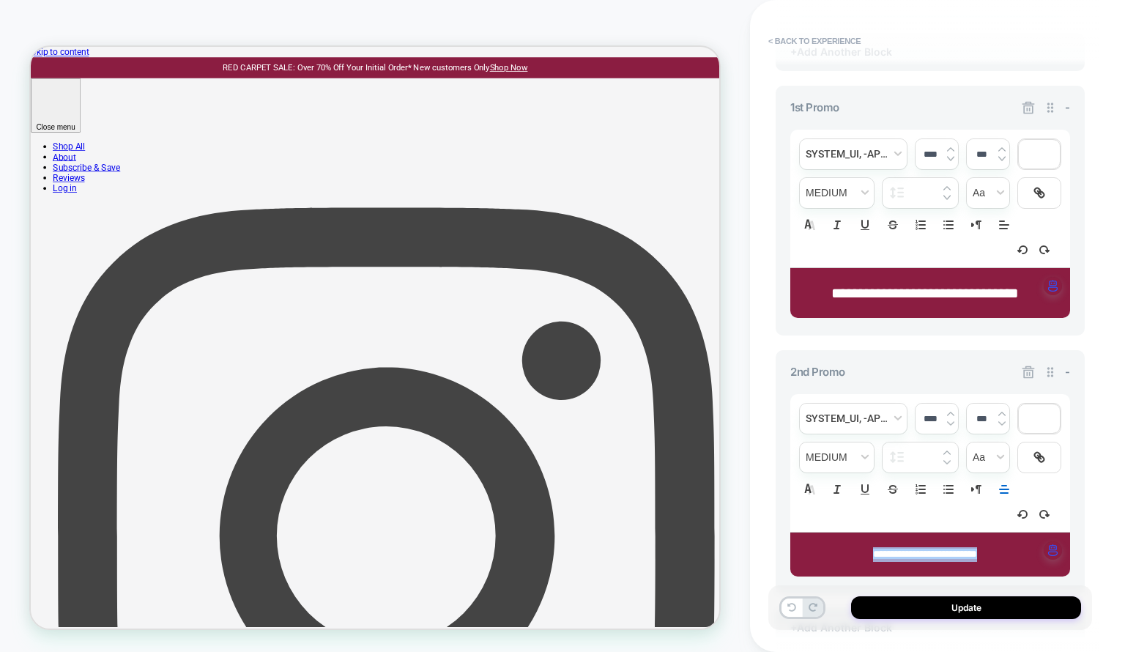
click at [948, 417] on img at bounding box center [950, 414] width 7 height 6
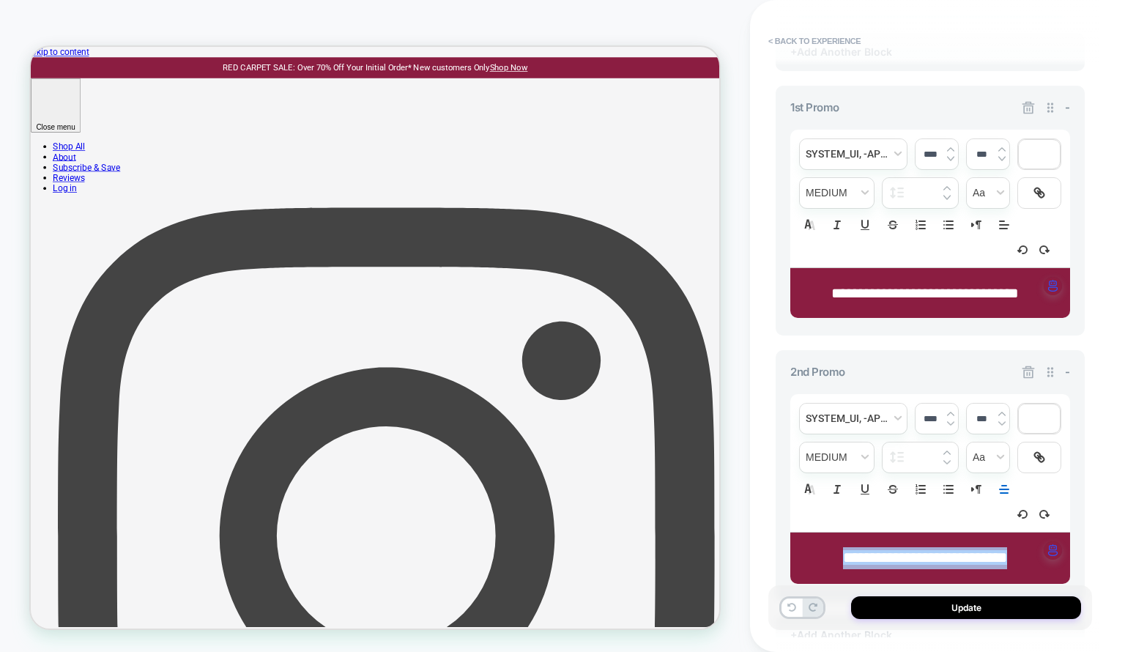
click at [952, 426] on img at bounding box center [950, 423] width 7 height 6
type input "****"
click at [1078, 390] on div "**********" at bounding box center [929, 475] width 309 height 250
click at [1068, 379] on span "-" at bounding box center [1067, 372] width 5 height 14
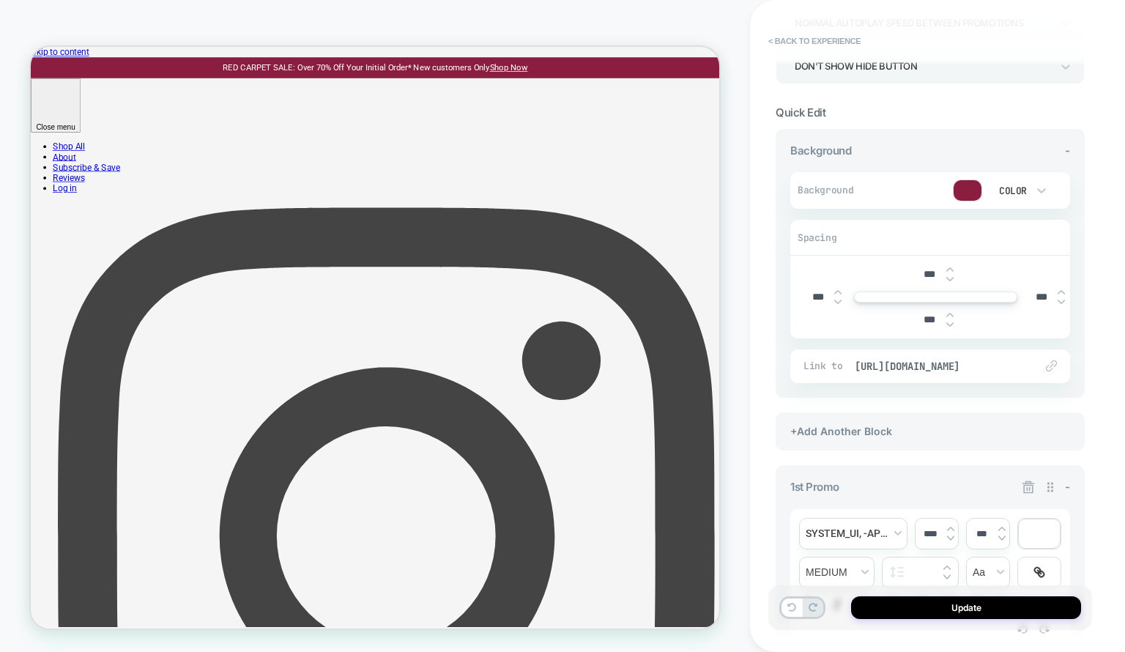
scroll to position [0, 0]
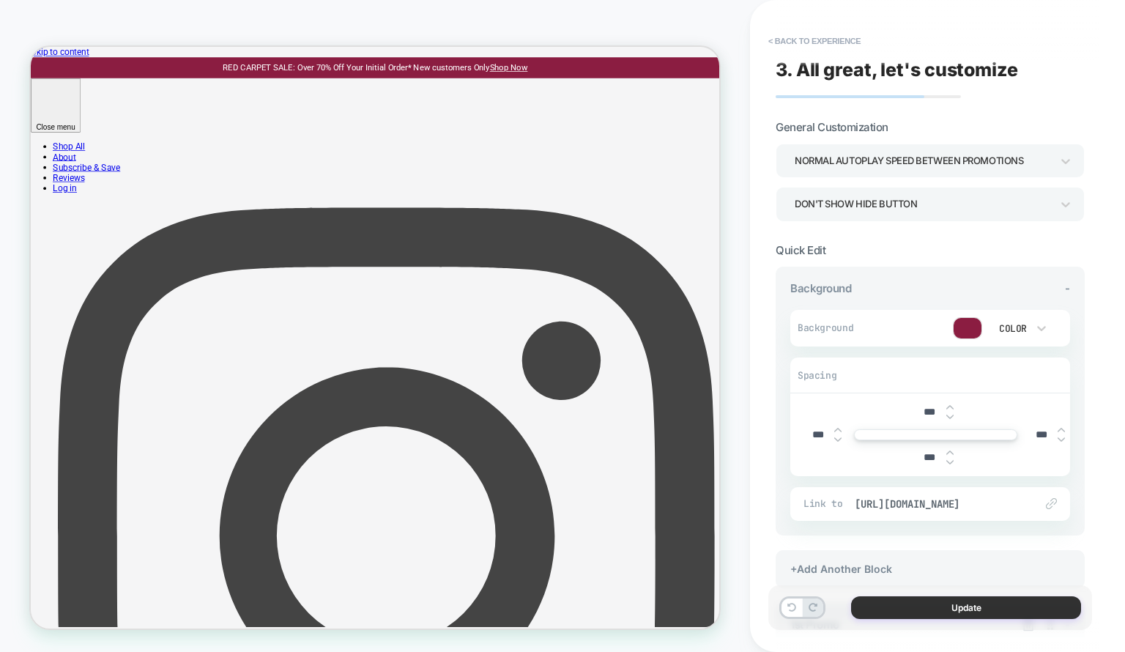
click at [908, 598] on button "Update" at bounding box center [966, 607] width 230 height 23
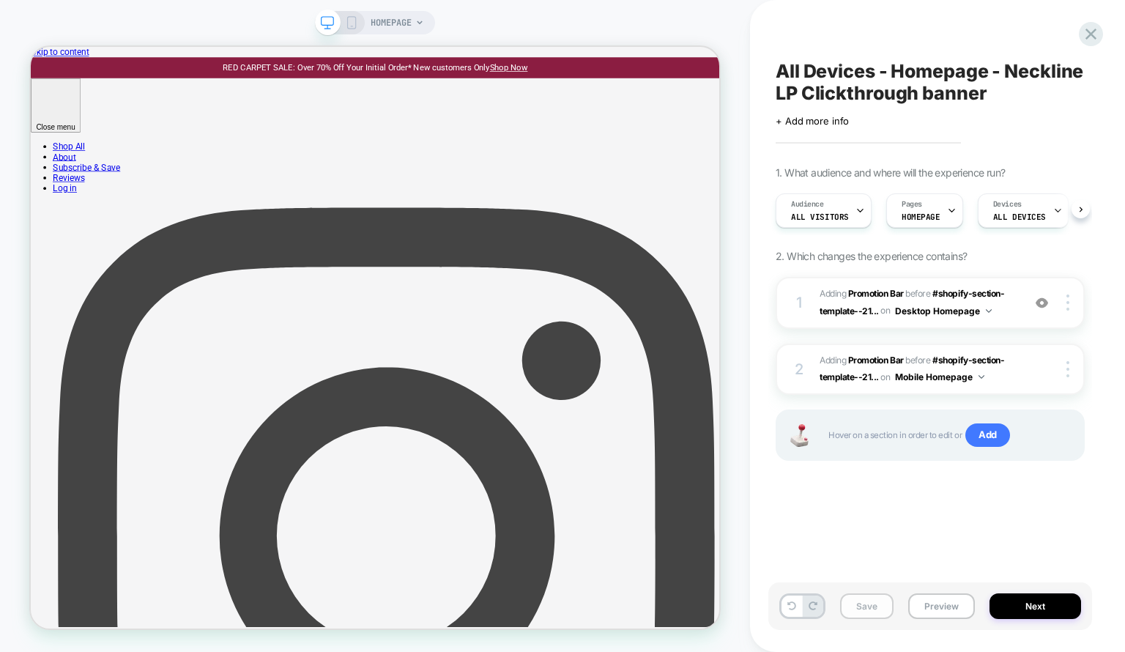
click at [866, 599] on button "Save" at bounding box center [866, 606] width 53 height 26
click at [349, 19] on icon at bounding box center [351, 22] width 13 height 13
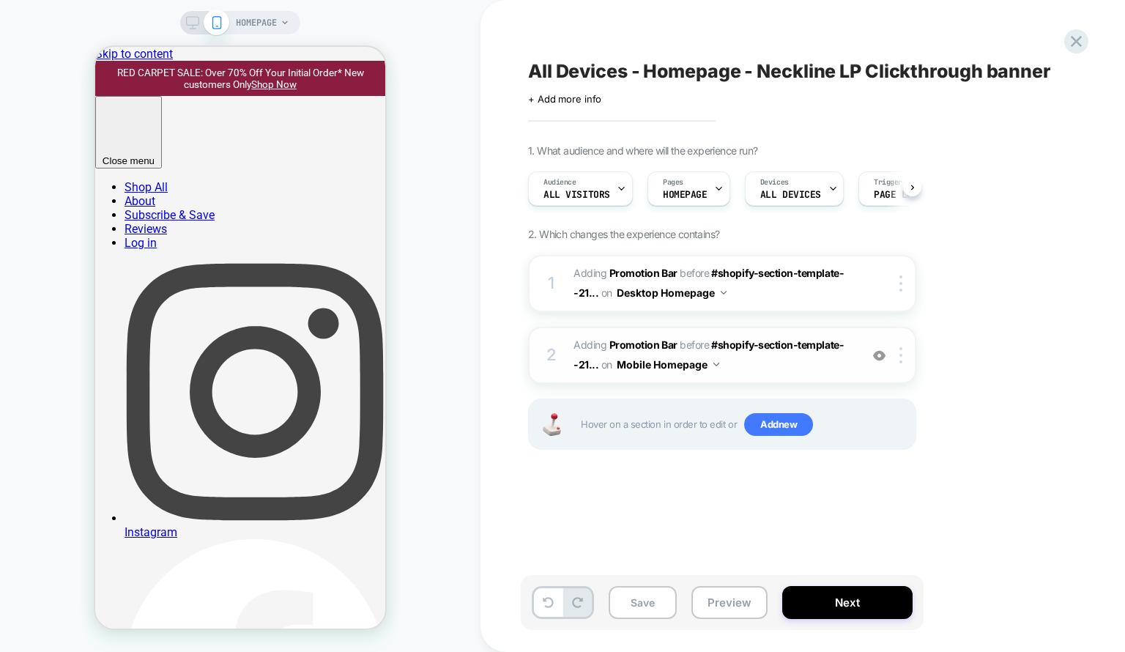
click at [741, 373] on span "#_loomi_addon_1759266636500 Adding Promotion Bar BEFORE #shopify-section-templa…" at bounding box center [712, 355] width 279 height 40
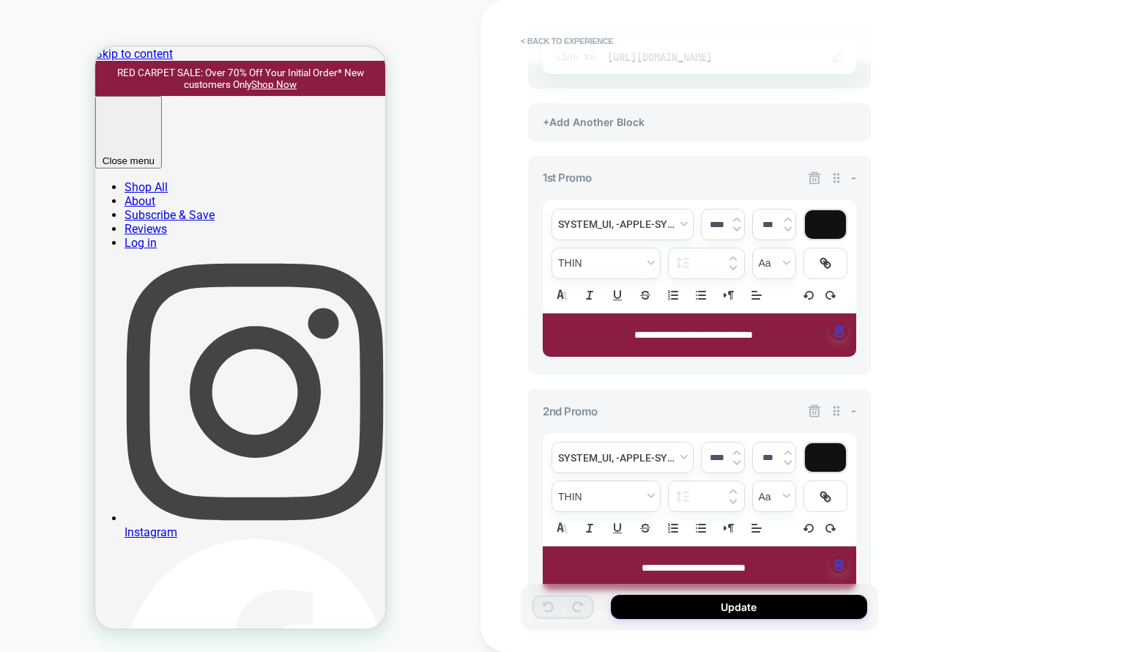
scroll to position [474, 0]
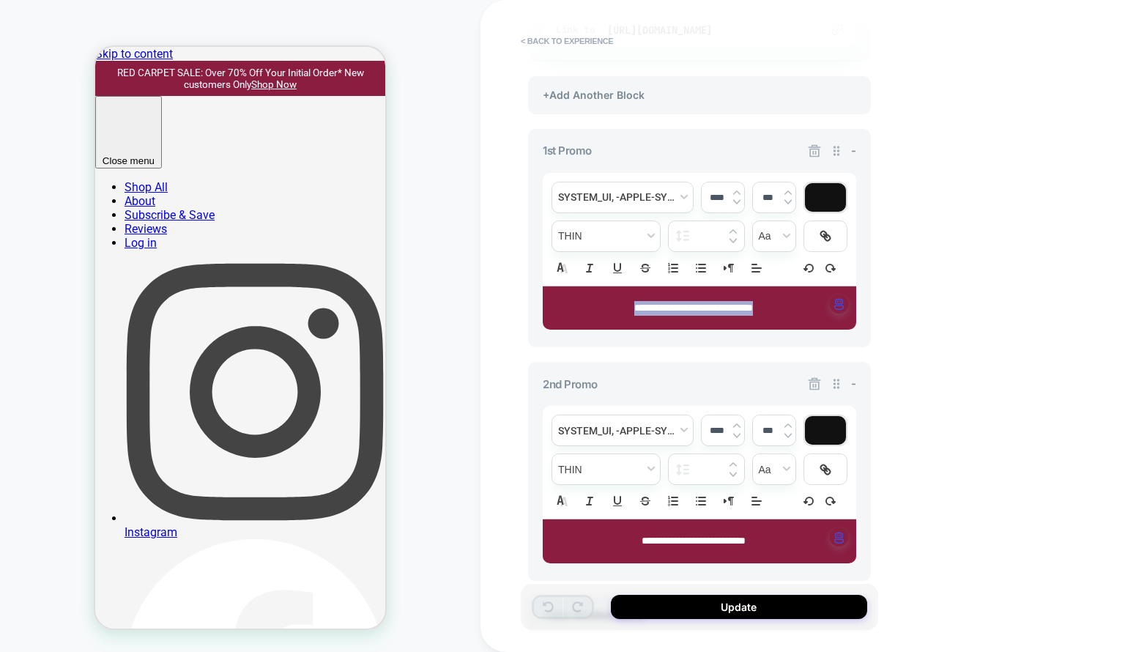
drag, startPoint x: 796, startPoint y: 315, endPoint x: 559, endPoint y: 294, distance: 237.4
click at [559, 294] on div "**********" at bounding box center [699, 308] width 313 height 44
click at [738, 190] on img at bounding box center [736, 193] width 7 height 6
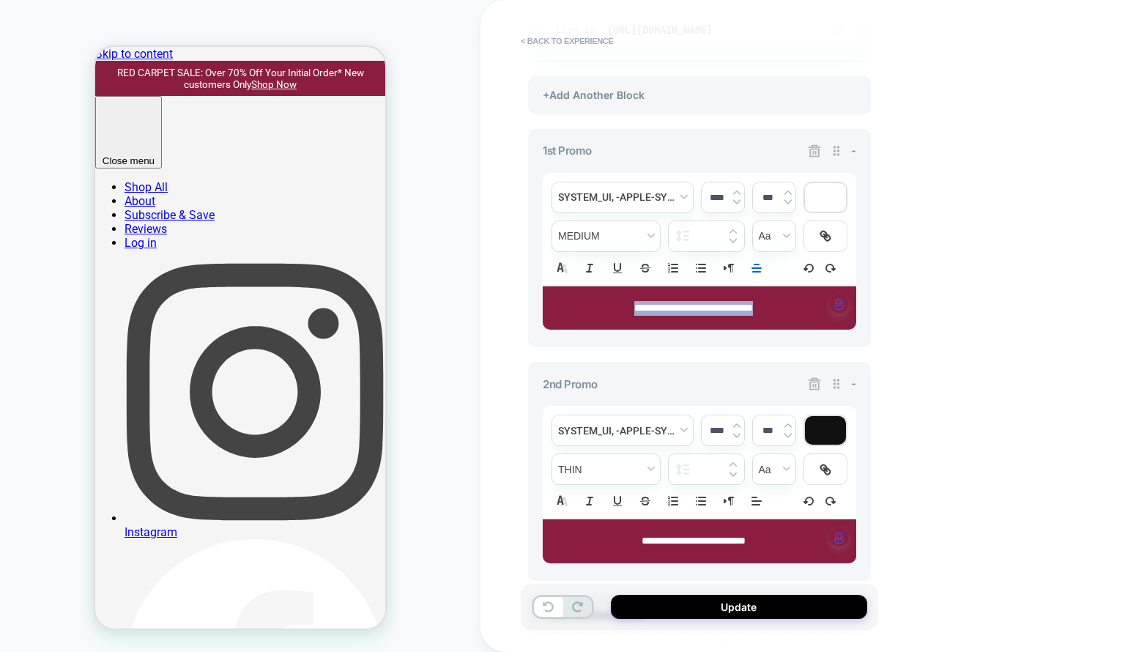
click at [738, 190] on img at bounding box center [736, 193] width 7 height 6
click at [738, 191] on img at bounding box center [736, 193] width 7 height 6
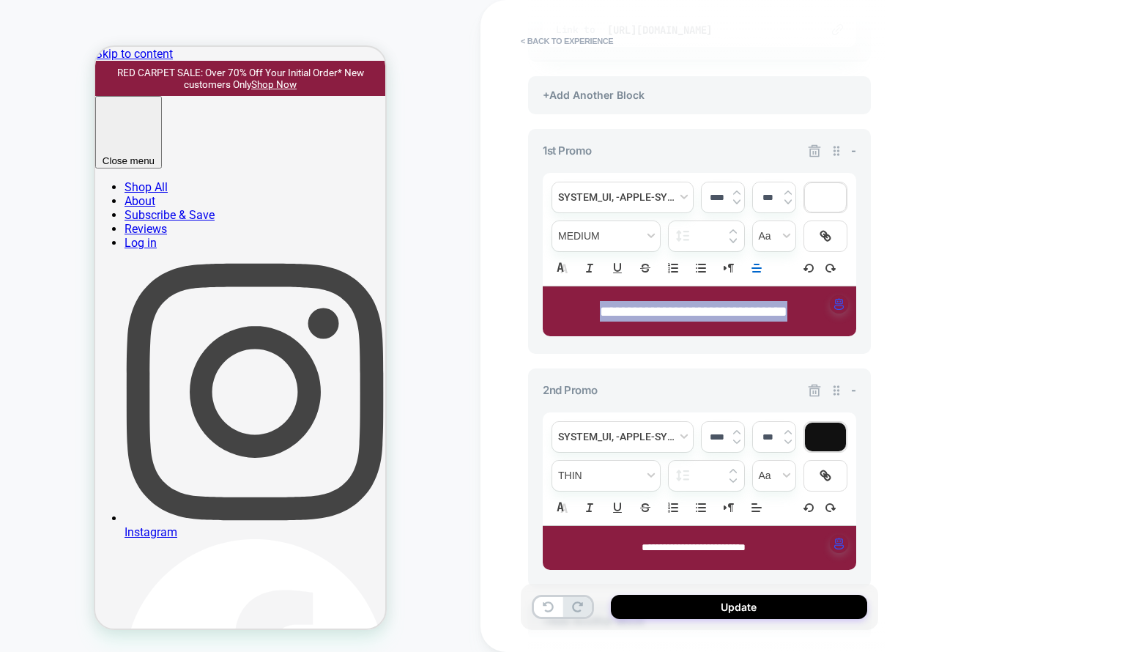
click at [737, 201] on img at bounding box center [736, 202] width 7 height 6
type input "****"
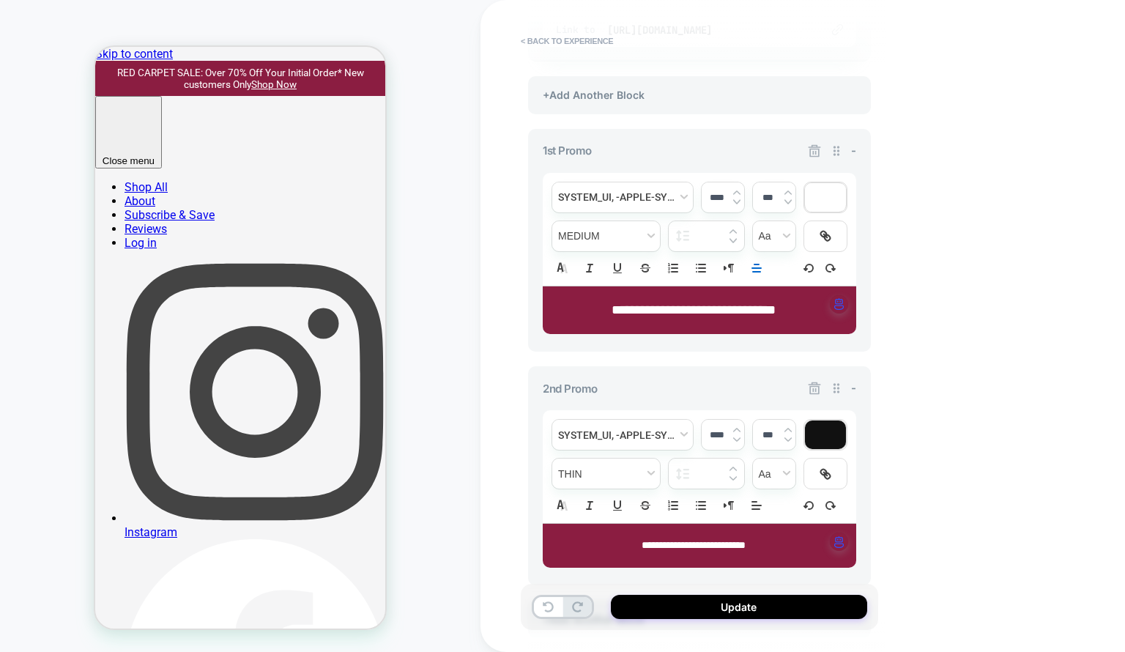
click at [1077, 283] on div "**********" at bounding box center [802, 326] width 644 height 652
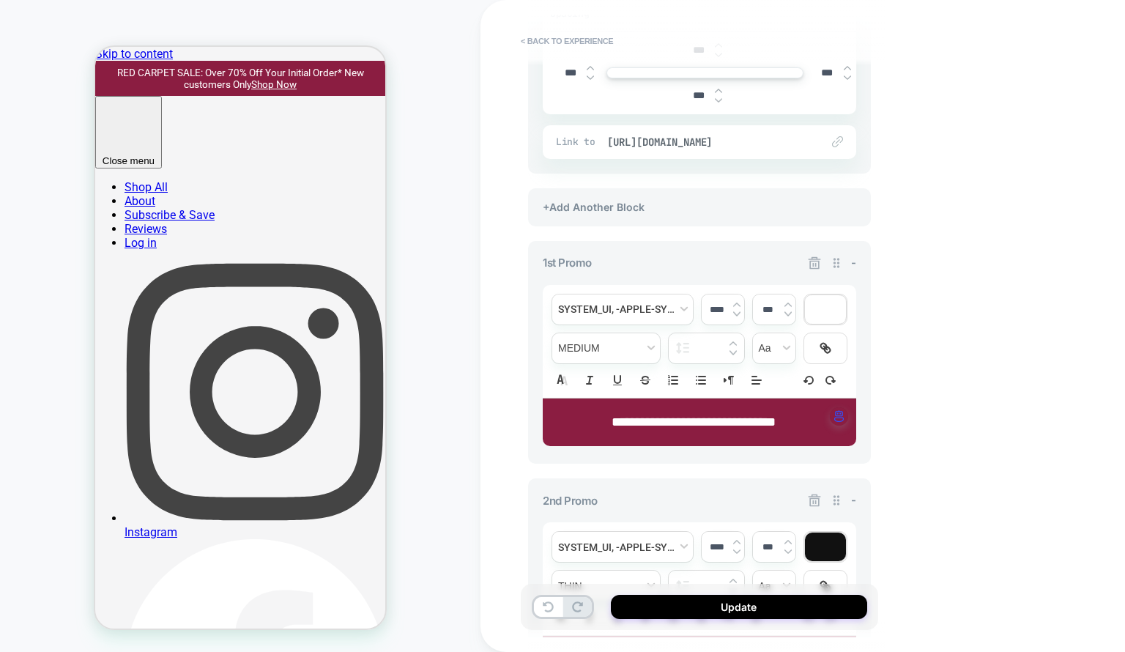
scroll to position [382, 0]
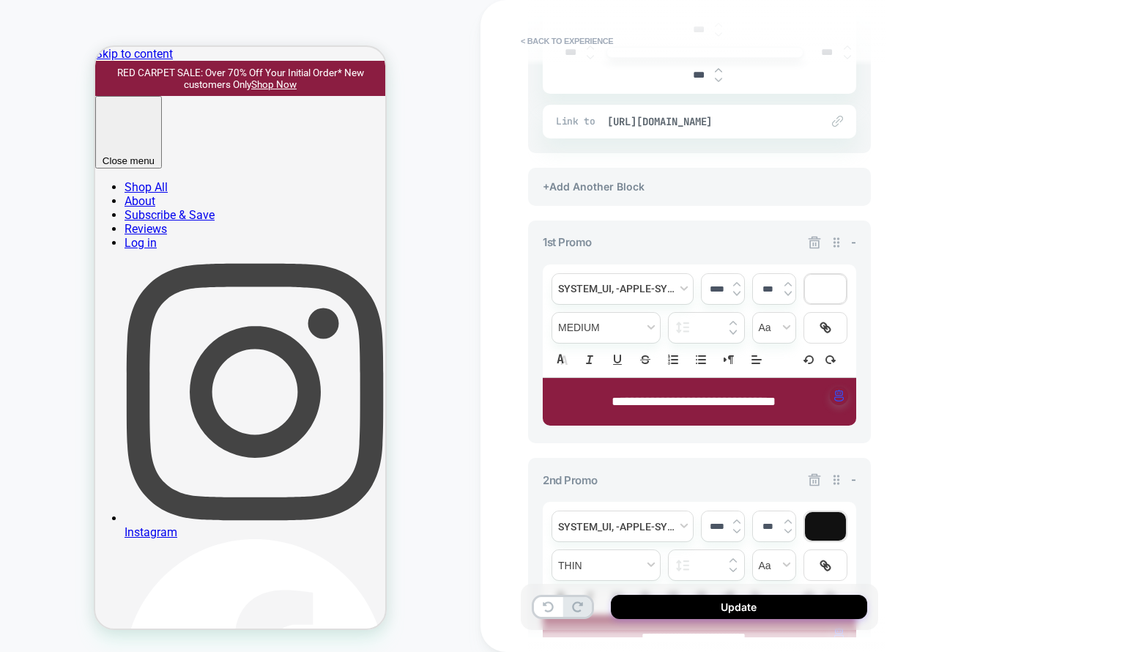
click at [812, 480] on icon at bounding box center [814, 480] width 12 height 12
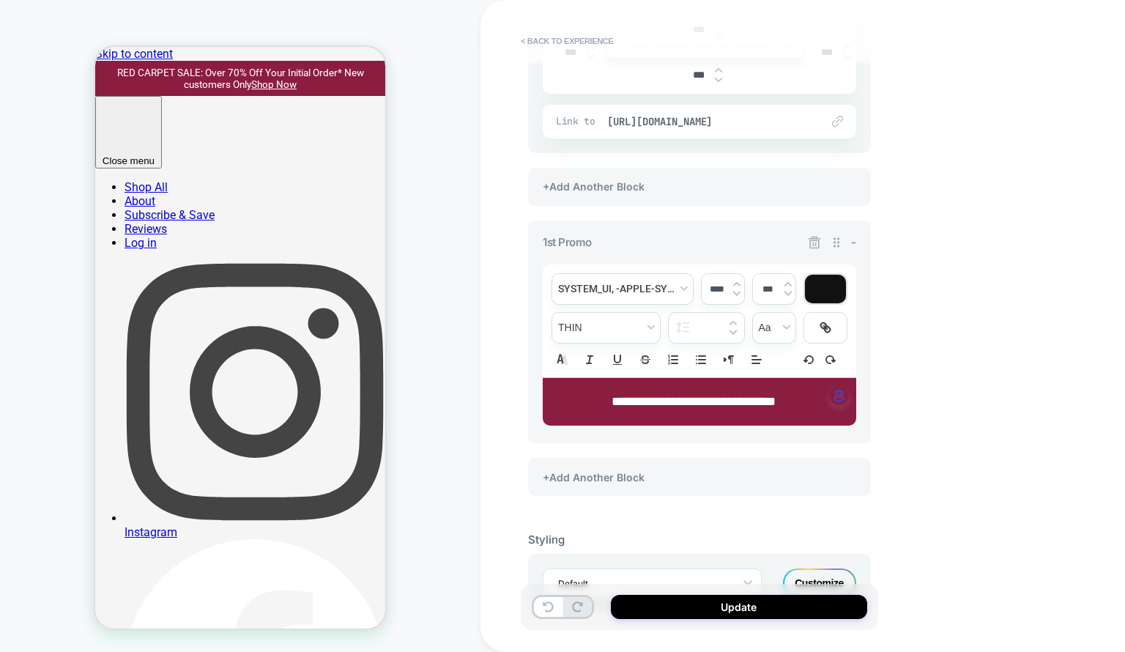
click at [812, 480] on div "+Add Another Block" at bounding box center [699, 477] width 343 height 38
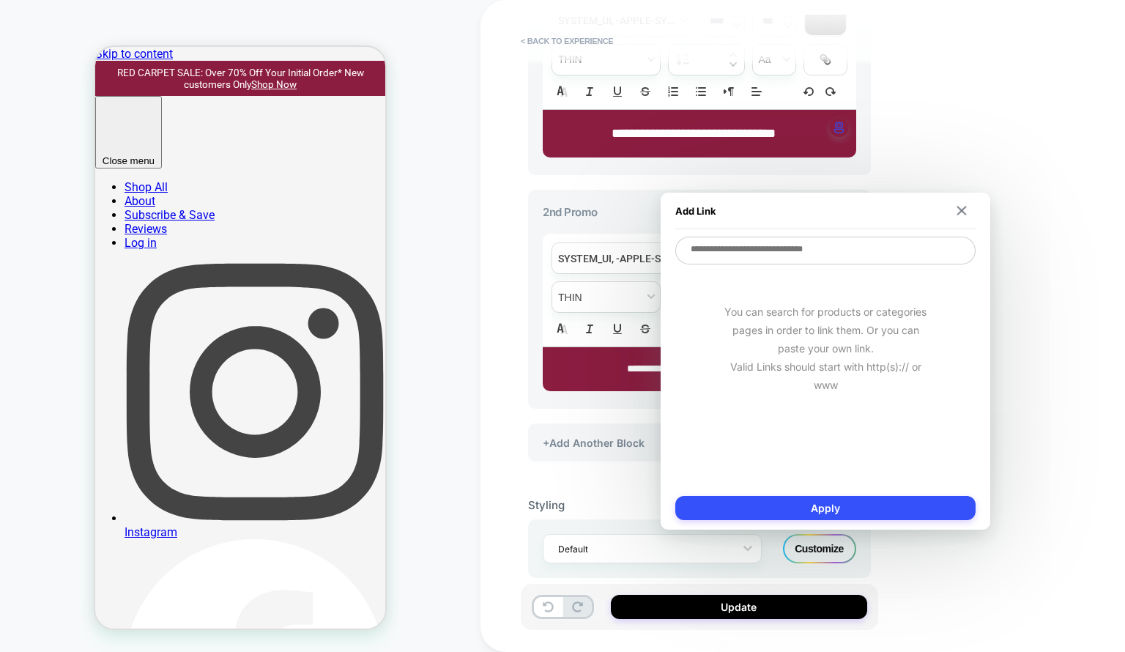
scroll to position [668, 0]
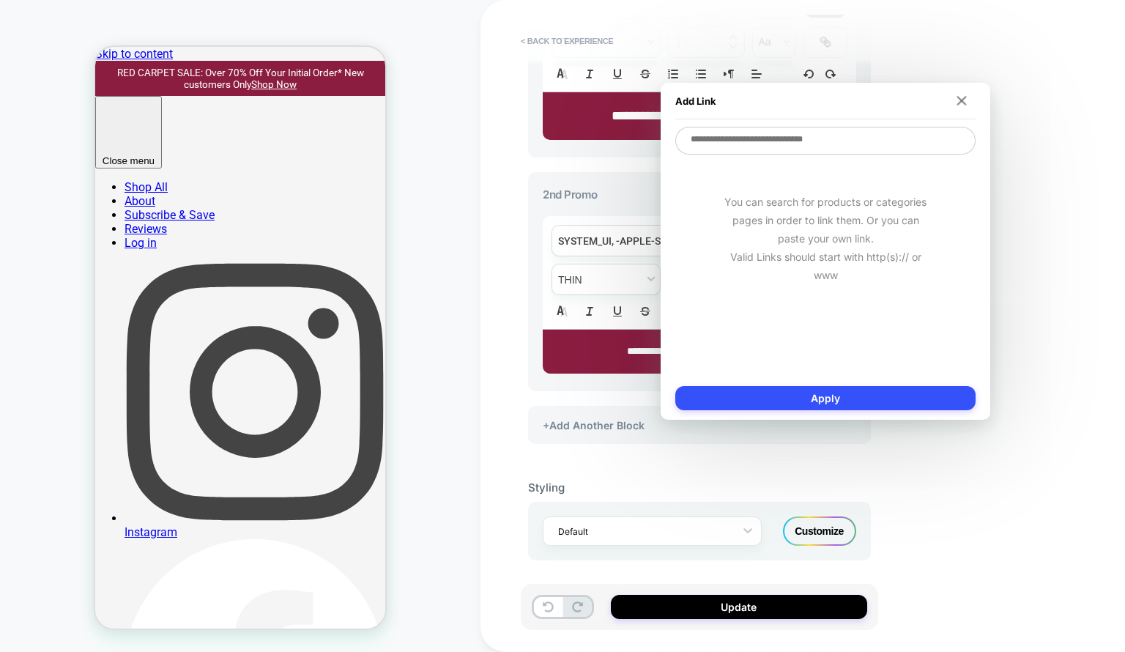
type textarea "*"
click at [961, 91] on div "Add Link" at bounding box center [825, 101] width 300 height 37
click at [958, 97] on img at bounding box center [962, 101] width 10 height 10
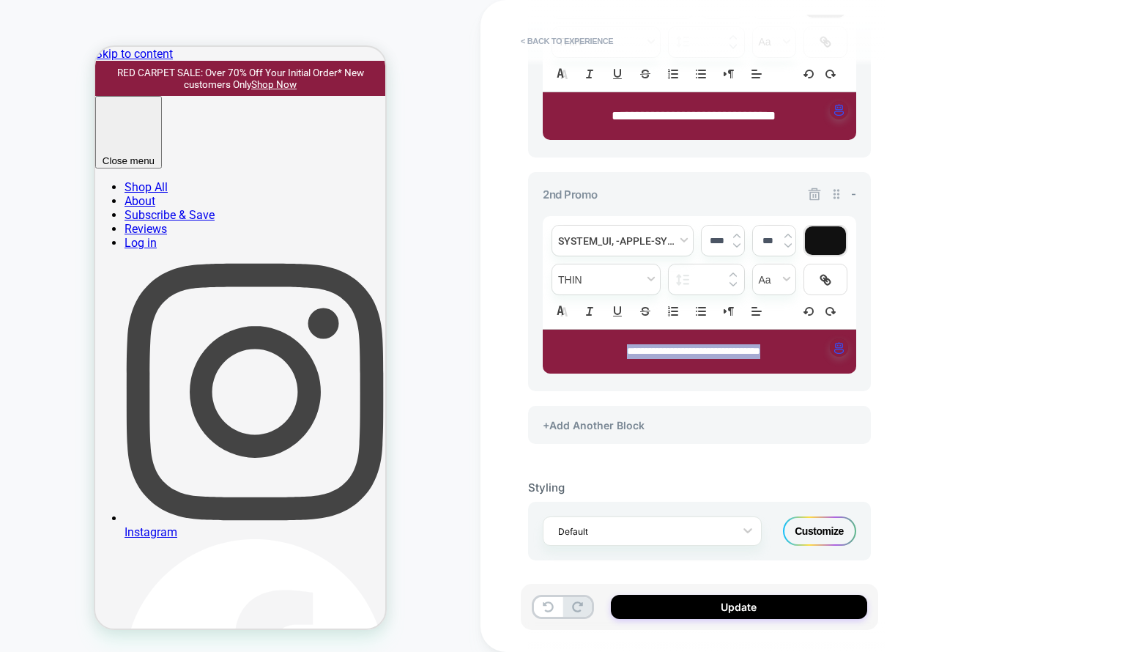
drag, startPoint x: 805, startPoint y: 346, endPoint x: 564, endPoint y: 368, distance: 241.1
click at [564, 368] on div "**********" at bounding box center [699, 351] width 313 height 44
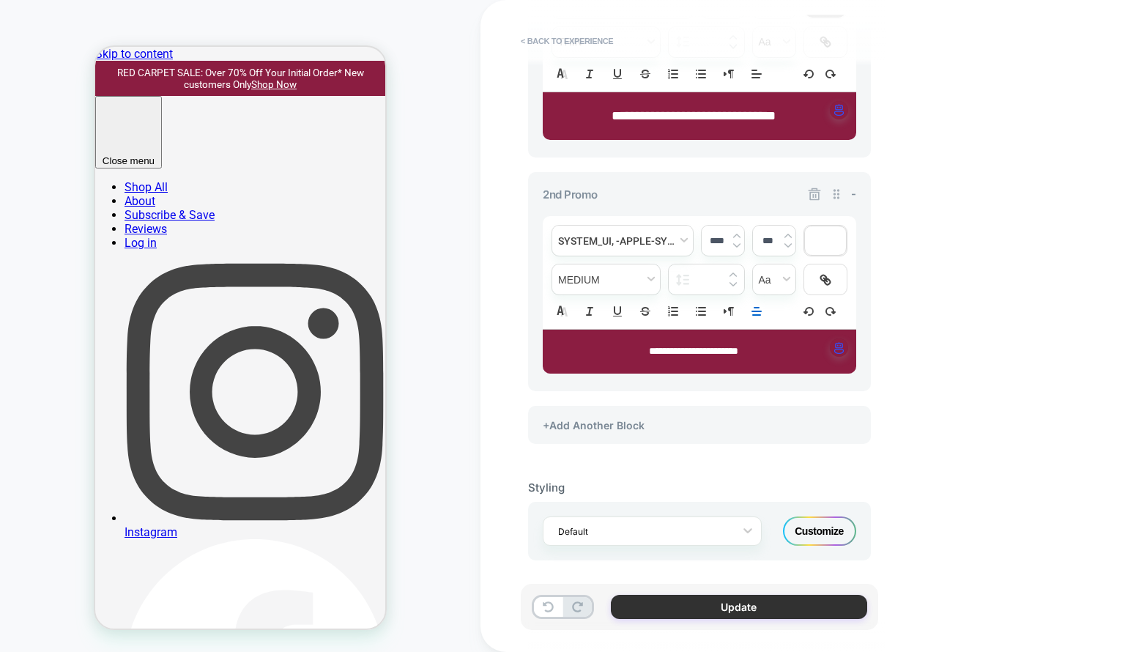
click at [728, 606] on button "Update" at bounding box center [739, 607] width 256 height 24
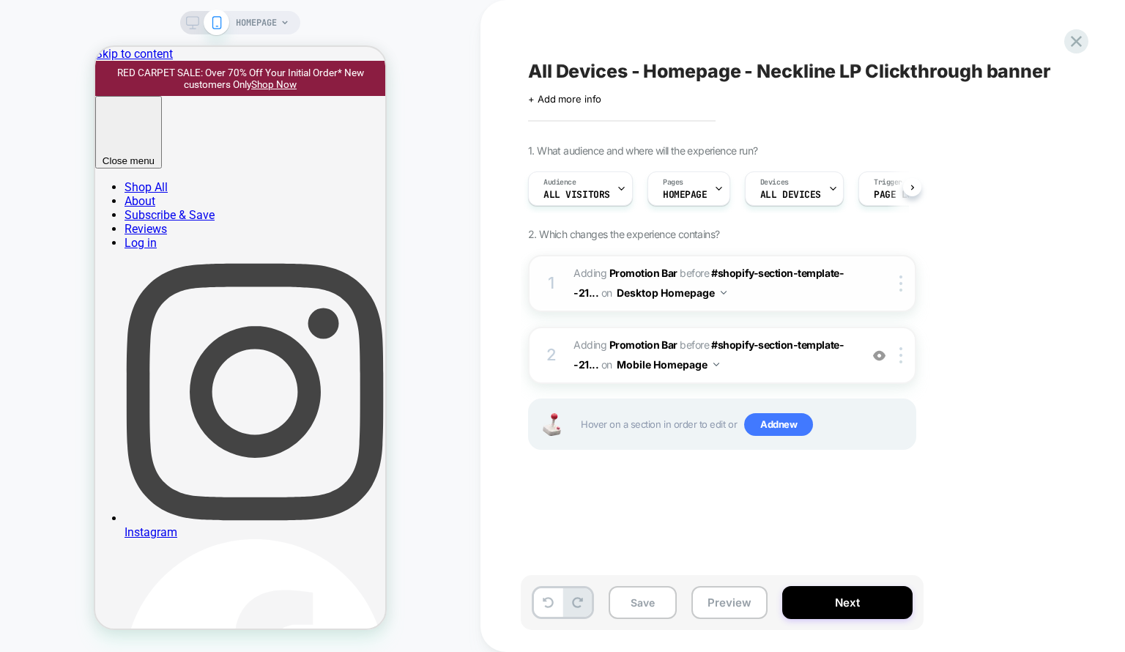
scroll to position [0, 0]
click at [620, 598] on button "Save" at bounding box center [642, 602] width 68 height 33
click at [1074, 48] on icon at bounding box center [1076, 41] width 20 height 20
